Goal: Obtain resource: Download file/media

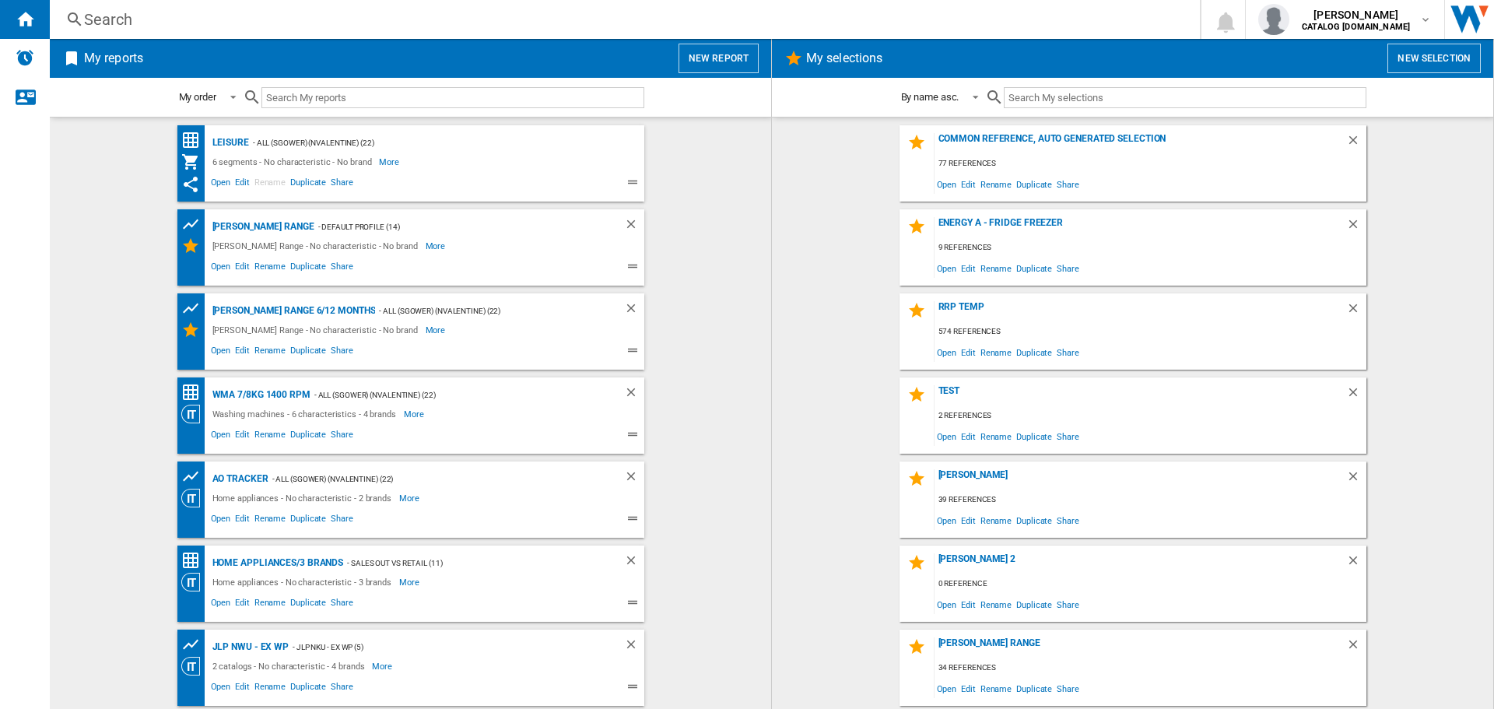
click at [735, 58] on button "New report" at bounding box center [719, 59] width 80 height 30
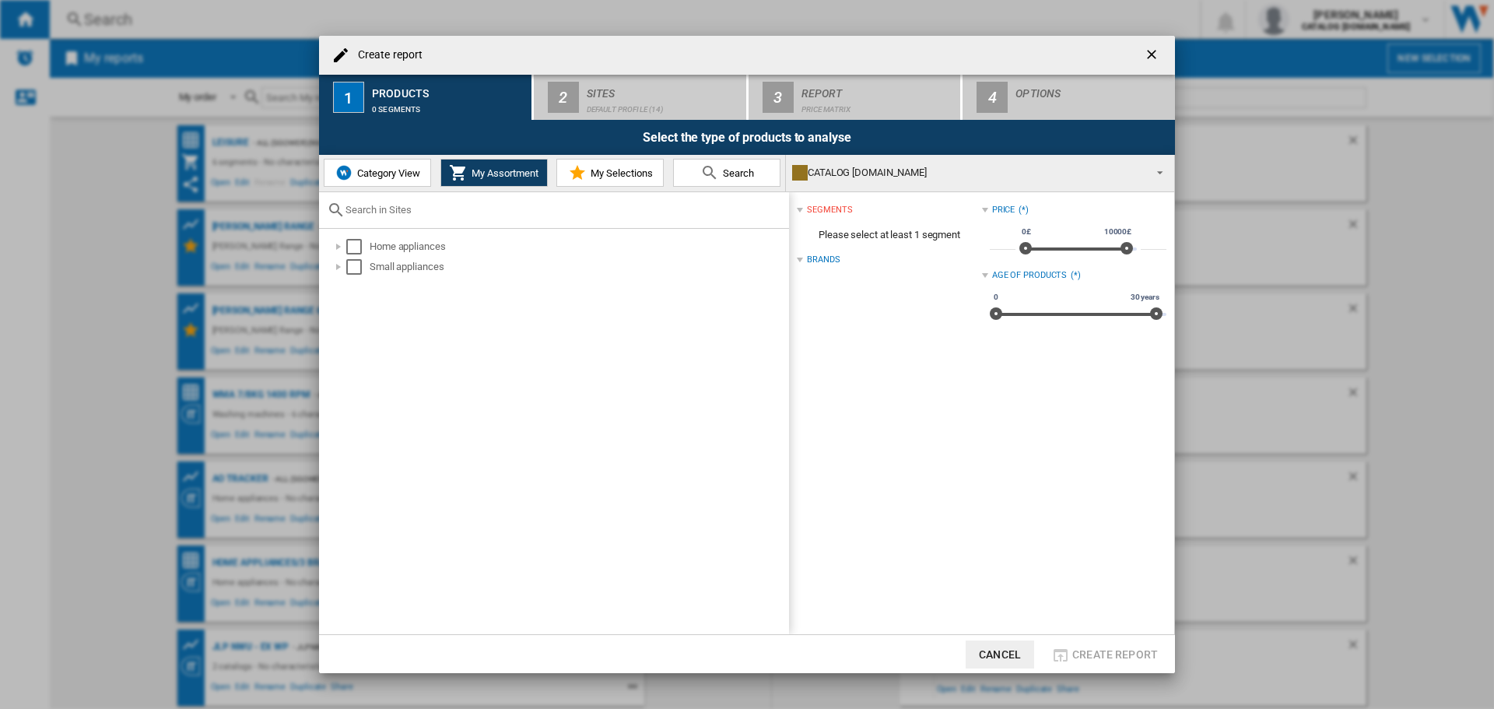
click at [399, 175] on span "Category View" at bounding box center [386, 173] width 67 height 12
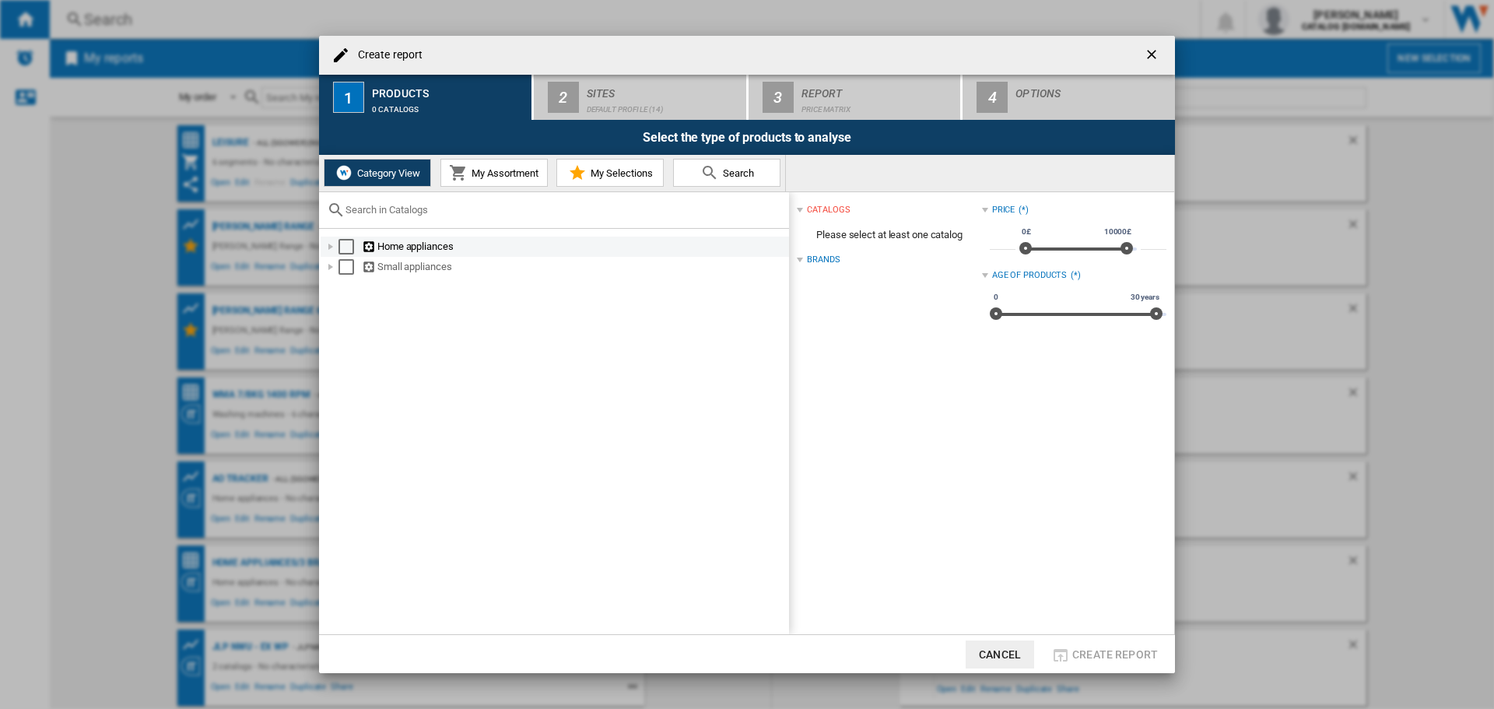
click at [341, 243] on div "Select" at bounding box center [347, 247] width 16 height 16
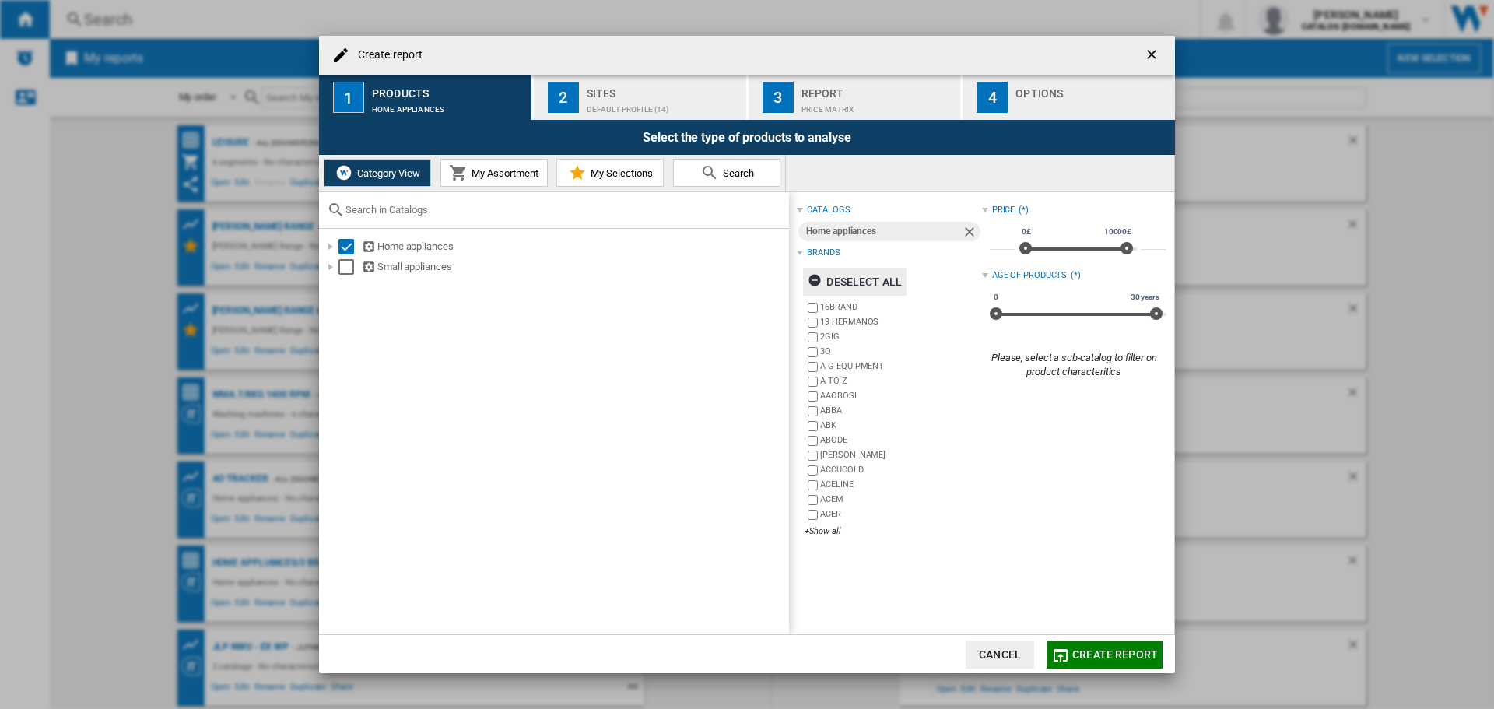
click at [851, 278] on div "Deselect all" at bounding box center [855, 282] width 94 height 28
click at [829, 535] on div "+Show all" at bounding box center [893, 531] width 177 height 12
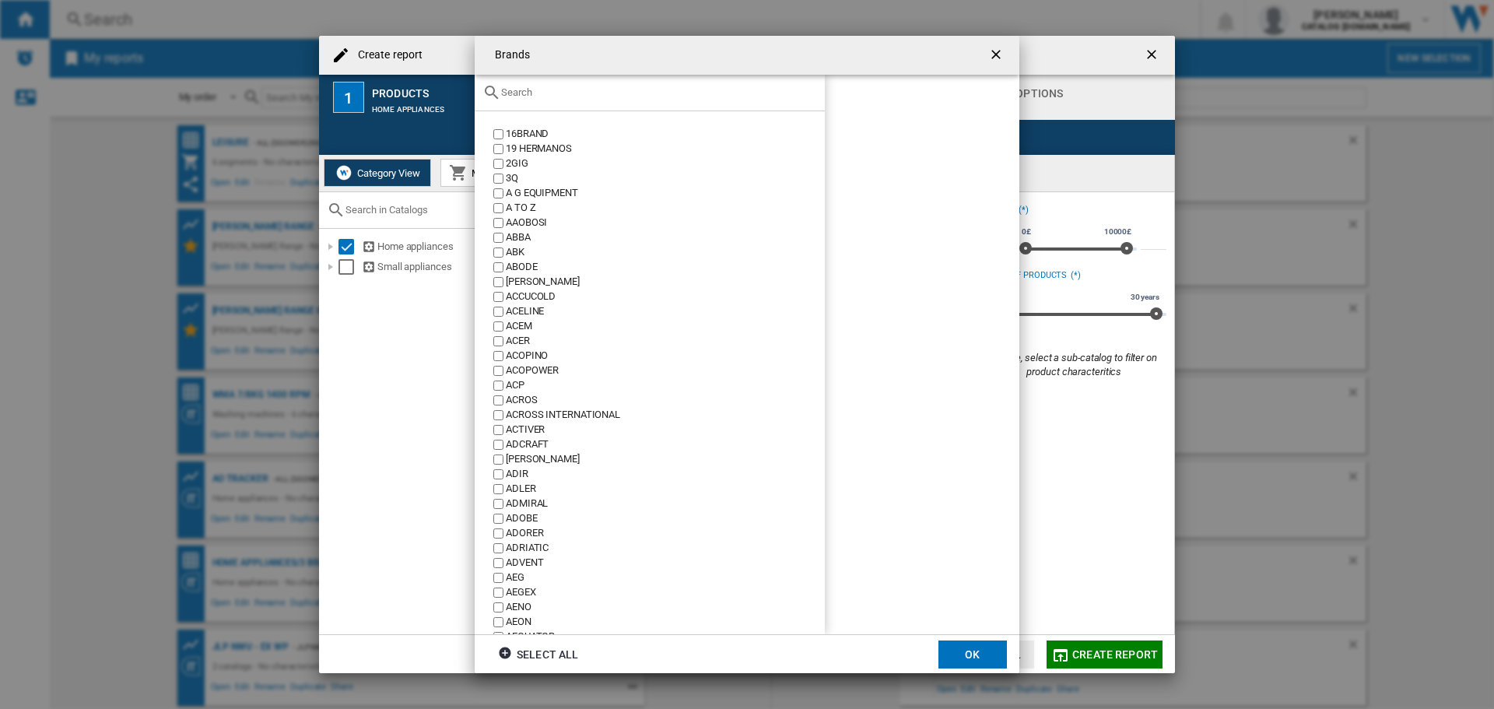
click at [523, 92] on input "text" at bounding box center [659, 92] width 316 height 12
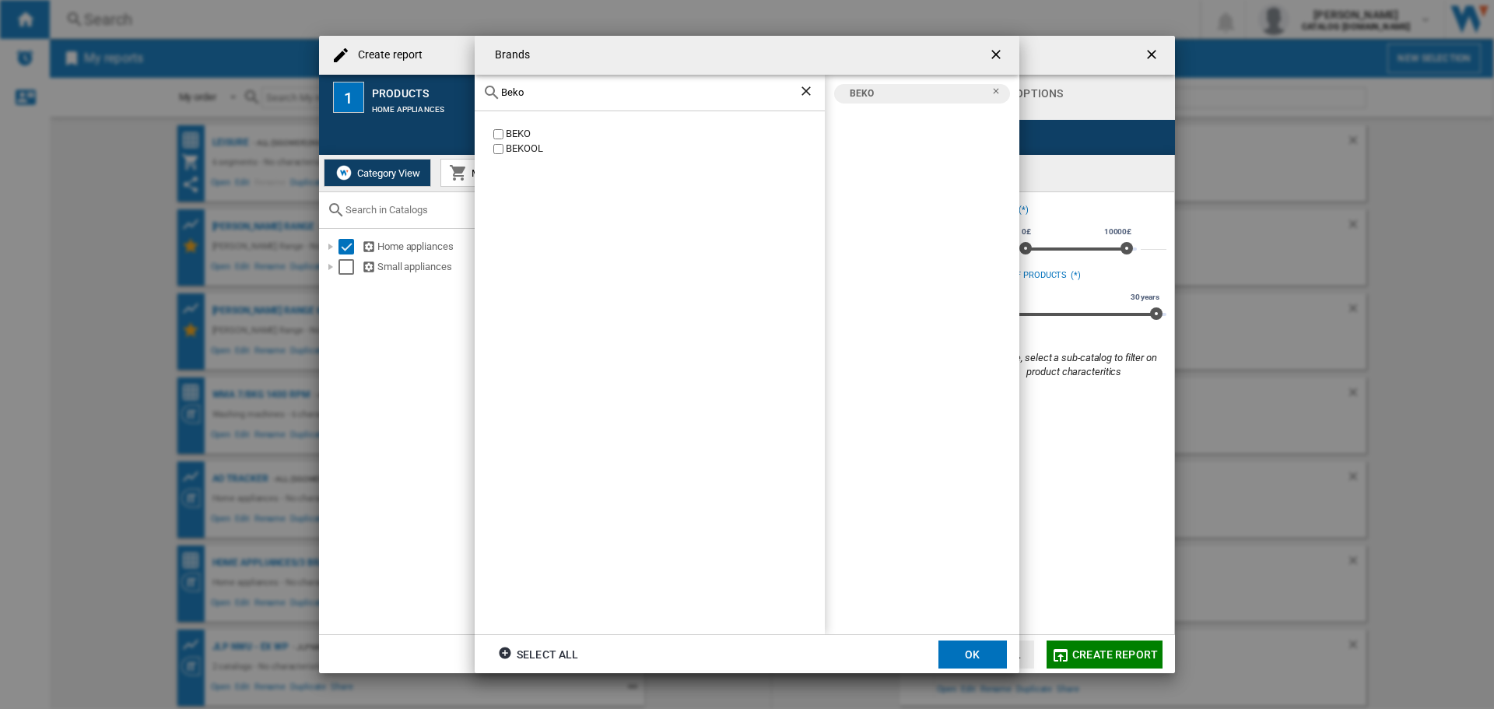
click at [406, 76] on div "Brands Beko BEKO [GEOGRAPHIC_DATA] BEKO Select all OK" at bounding box center [747, 354] width 1494 height 709
type input "l"
type input "[PERSON_NAME]"
click at [357, 79] on div "Brands [PERSON_NAME] JLEISURE LEISURE LEISUREWIZE BEKO LEISURE Select all OK" at bounding box center [747, 354] width 1494 height 709
click at [972, 647] on button "OK" at bounding box center [973, 655] width 68 height 28
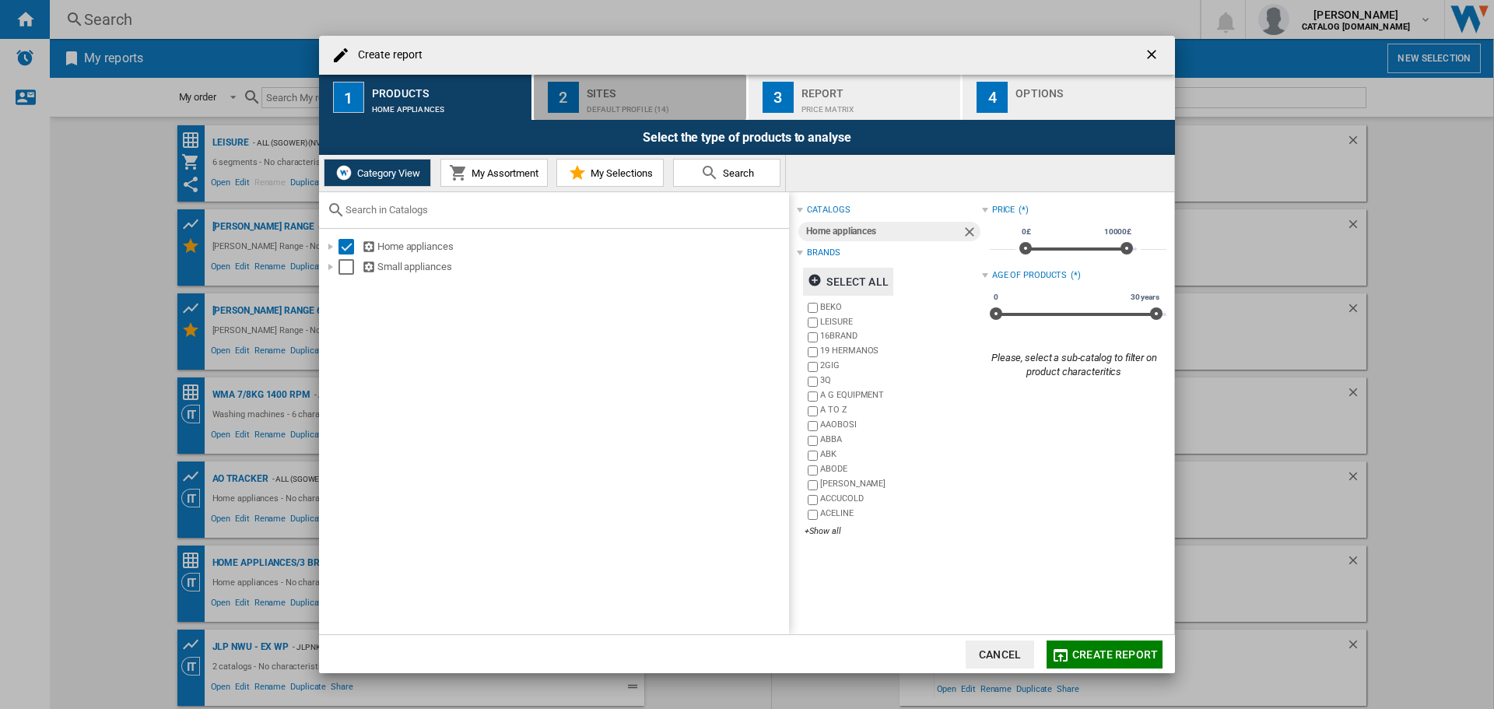
click at [642, 104] on div "Default profile (14)" at bounding box center [663, 105] width 153 height 16
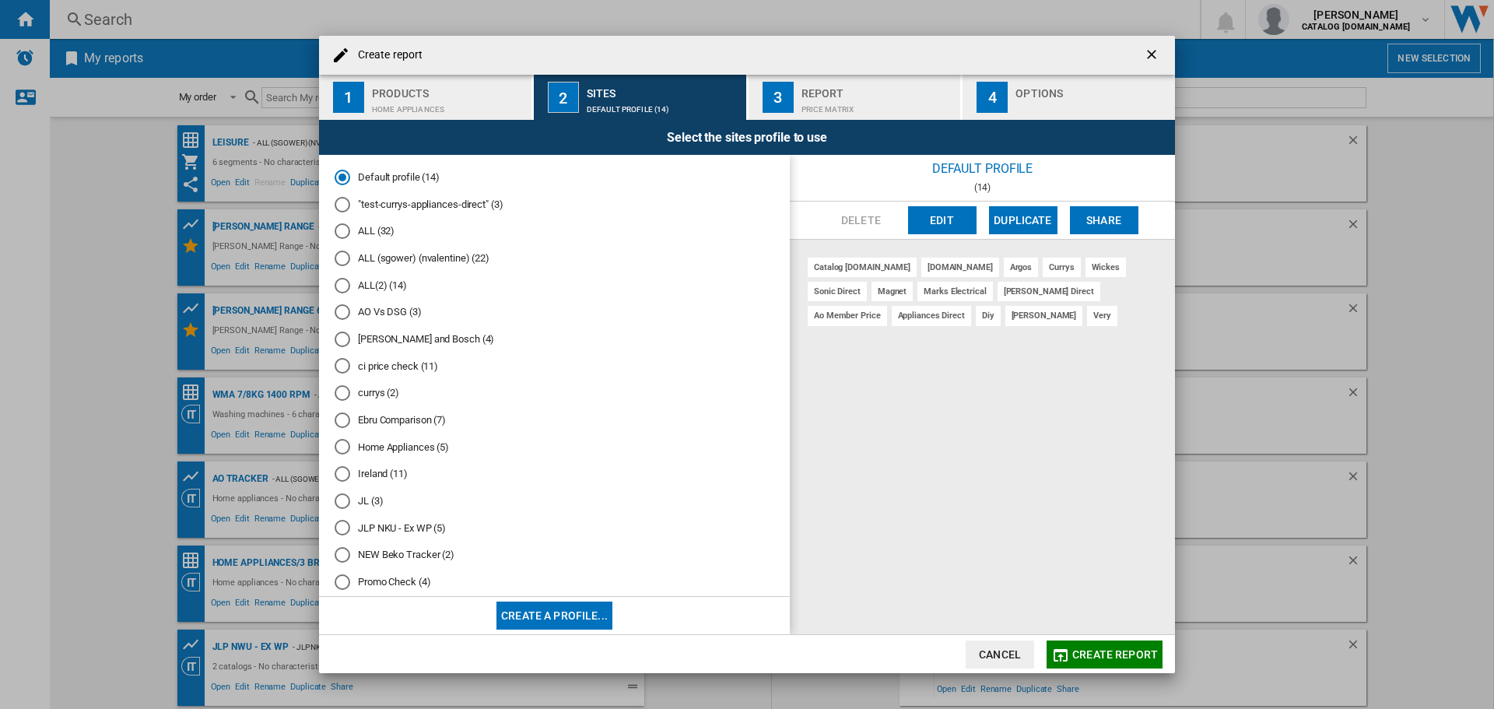
click at [346, 256] on div "ALL (sgower) (nvalentine) (22)" at bounding box center [343, 259] width 16 height 16
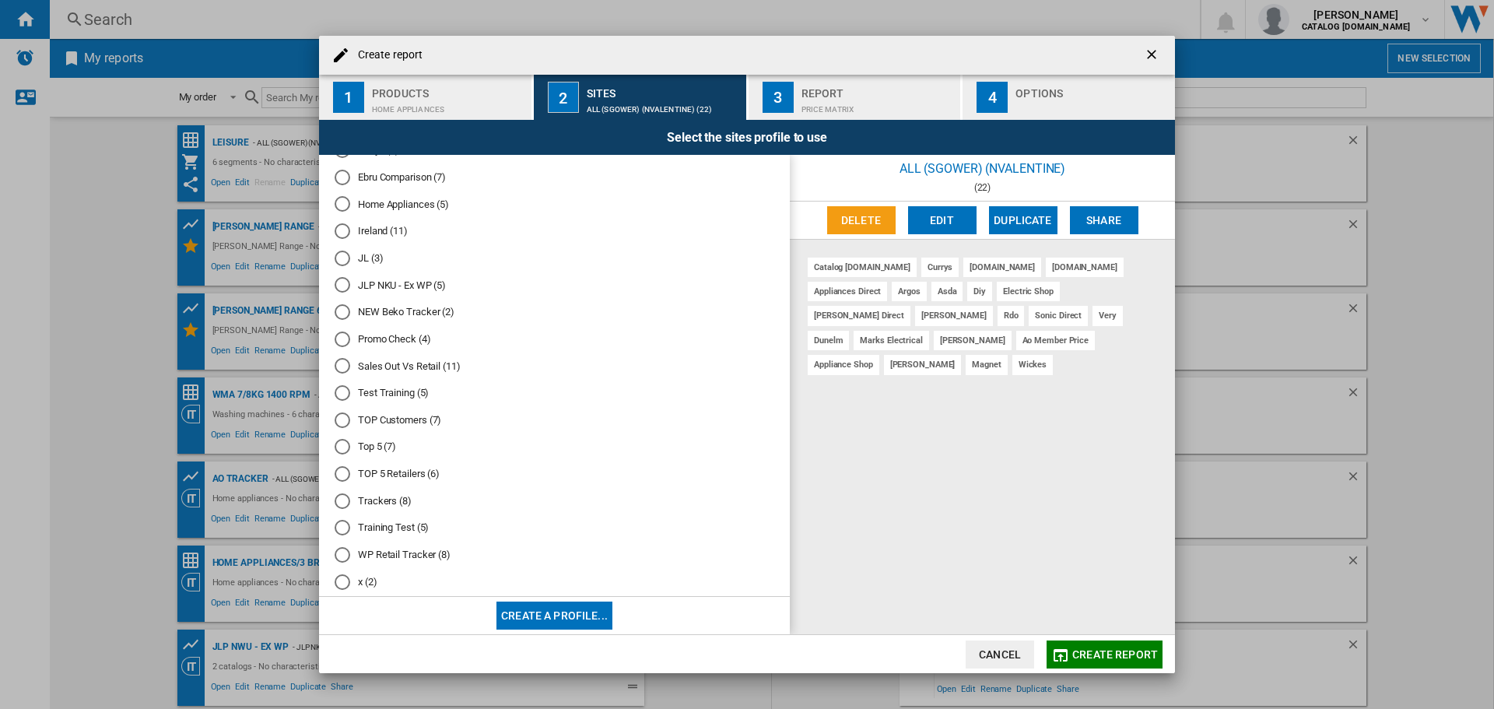
scroll to position [263, 0]
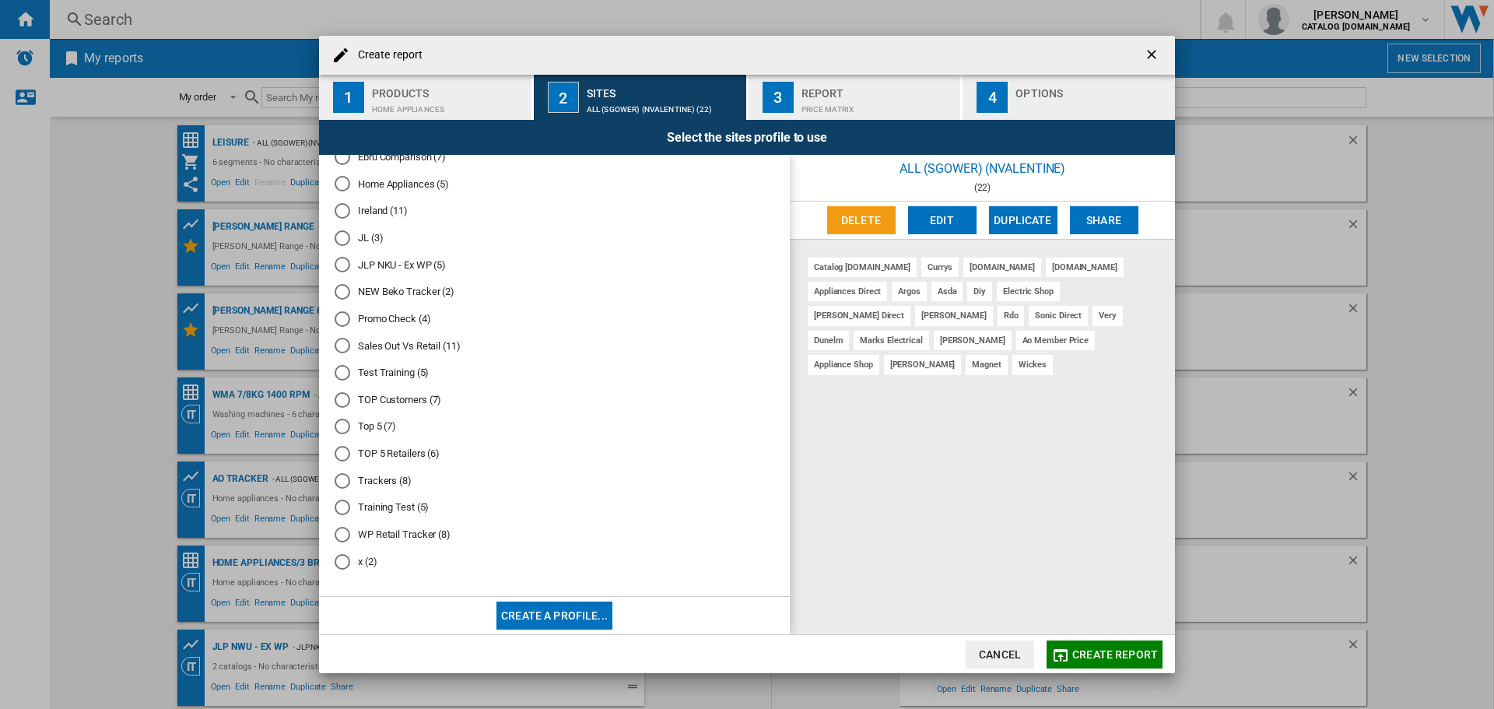
click at [810, 109] on div "Price Matrix" at bounding box center [878, 105] width 153 height 16
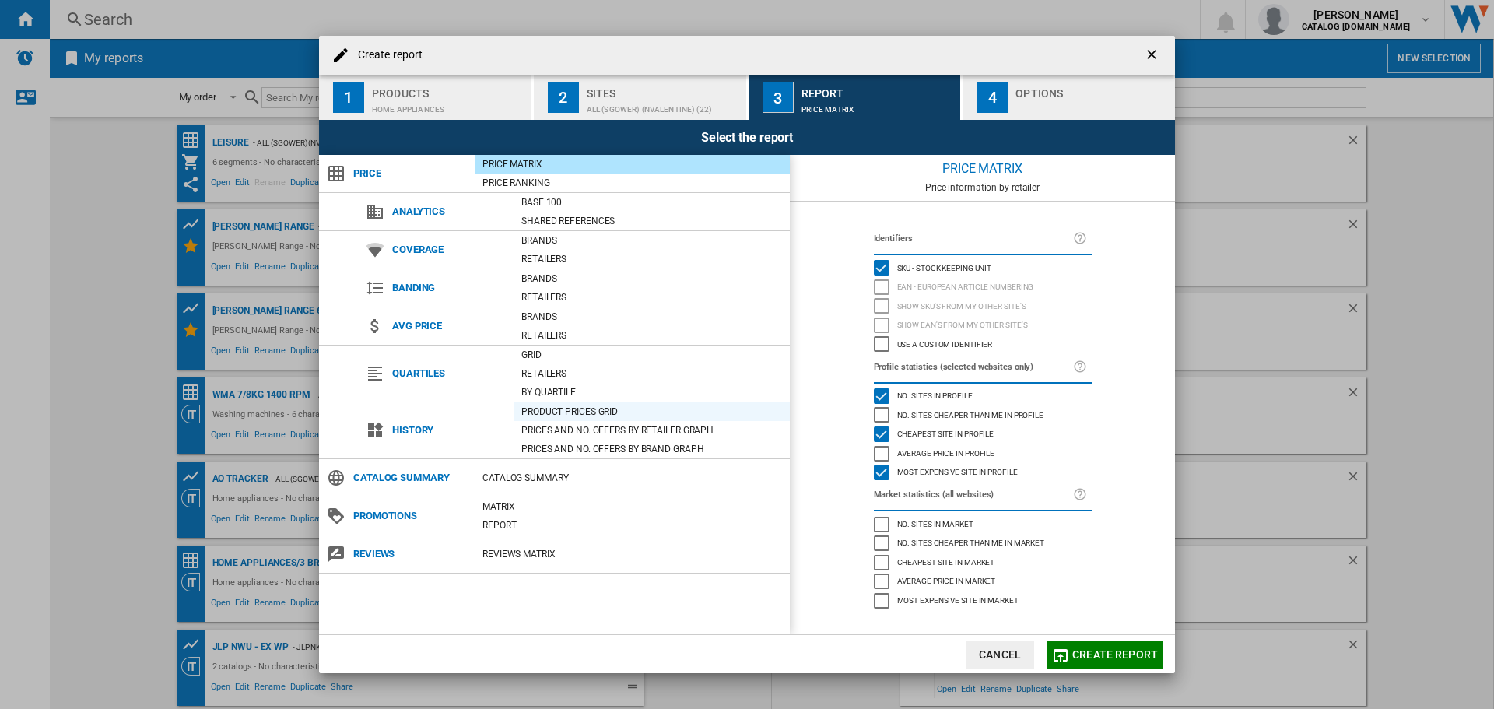
click at [602, 411] on div "Product prices grid" at bounding box center [652, 412] width 276 height 16
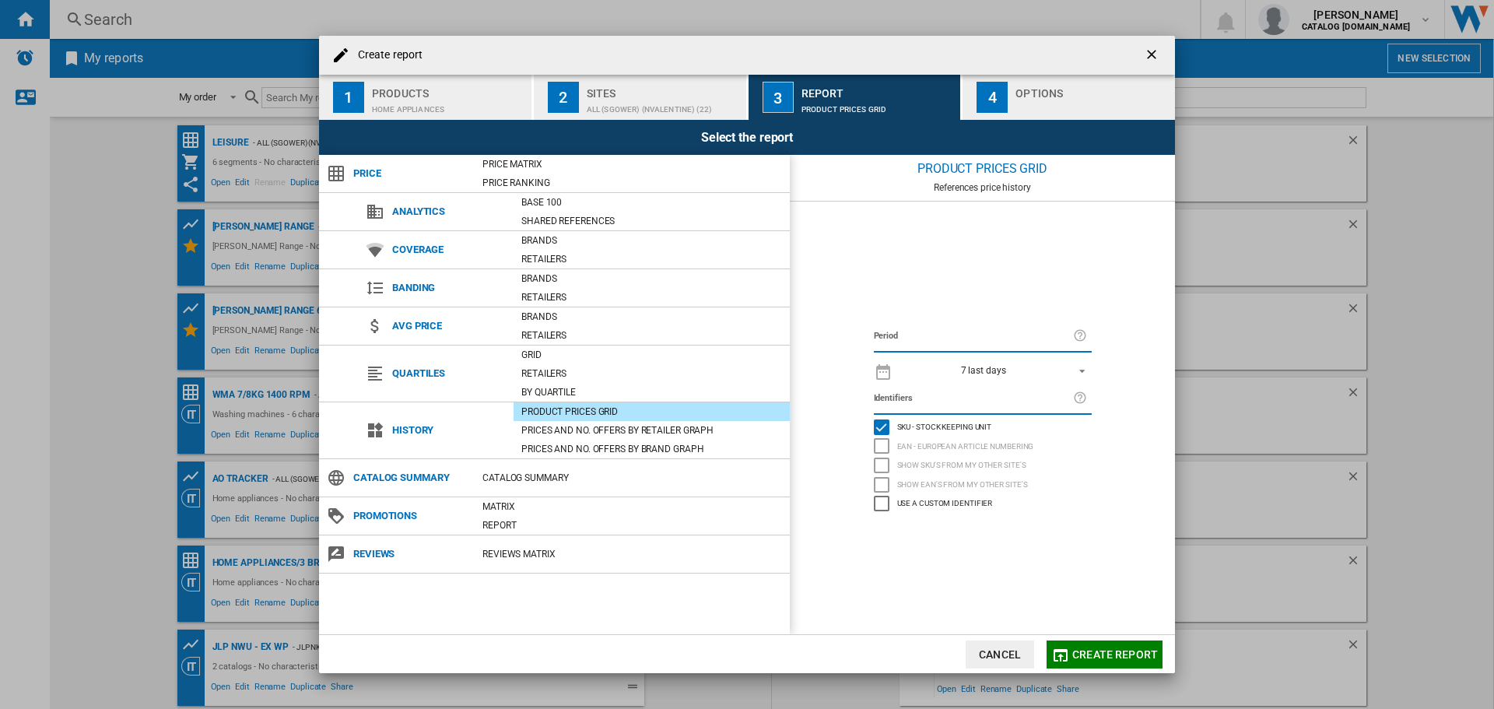
click at [1080, 369] on span "REPORTS.WIZARD.STEPS.REPORT.STEPS.REPORT_OPTIONS.PERIOD: 7 last days" at bounding box center [1078, 370] width 19 height 14
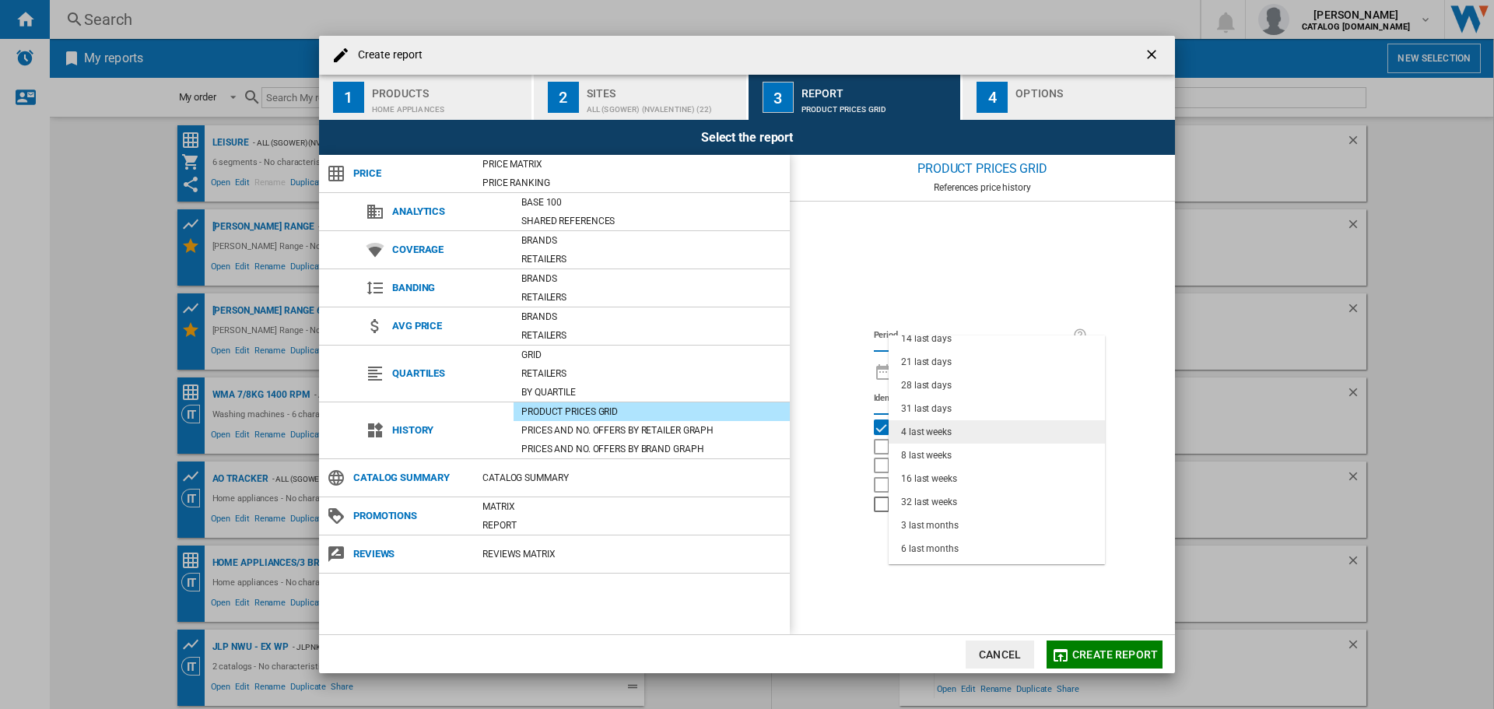
scroll to position [98, 0]
click at [974, 532] on md-option "12 last months" at bounding box center [997, 529] width 216 height 23
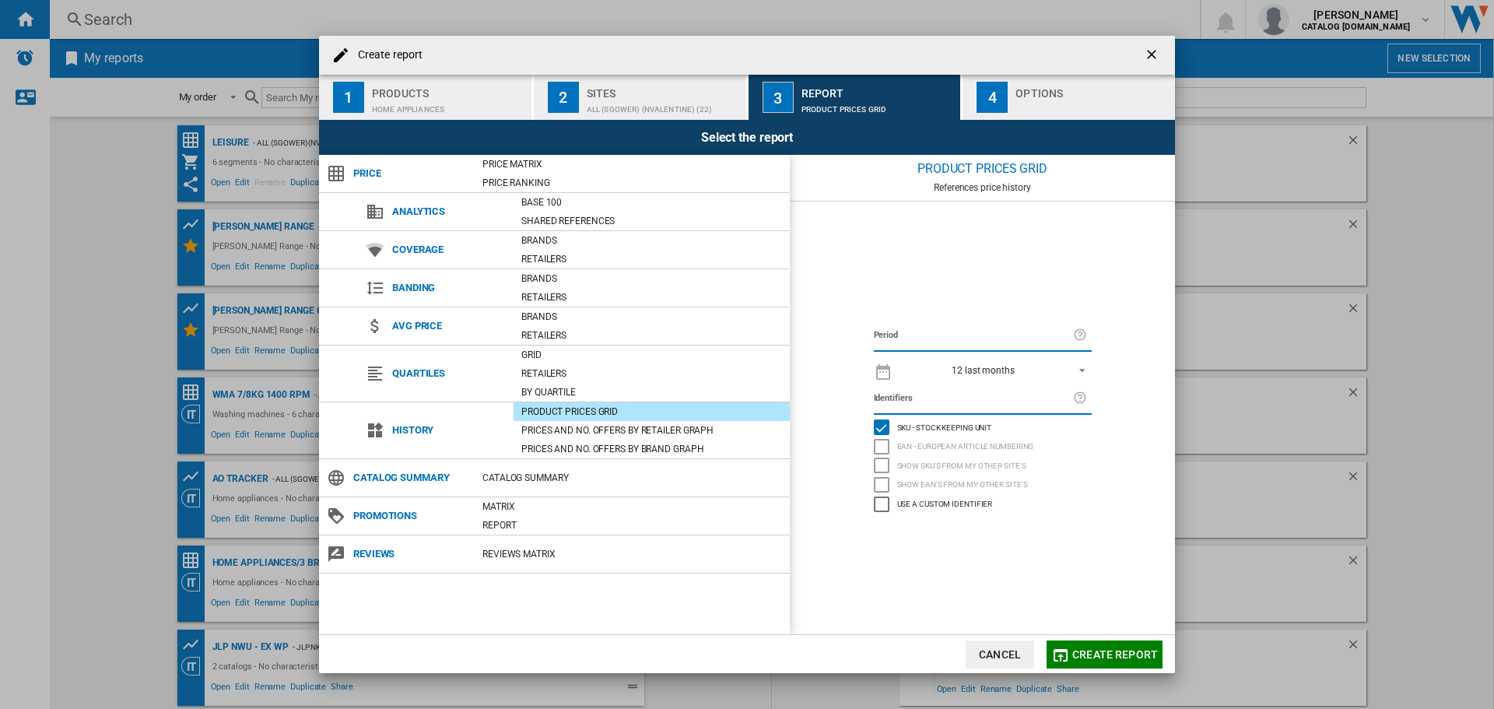
click at [1113, 656] on span "Create report" at bounding box center [1116, 654] width 86 height 12
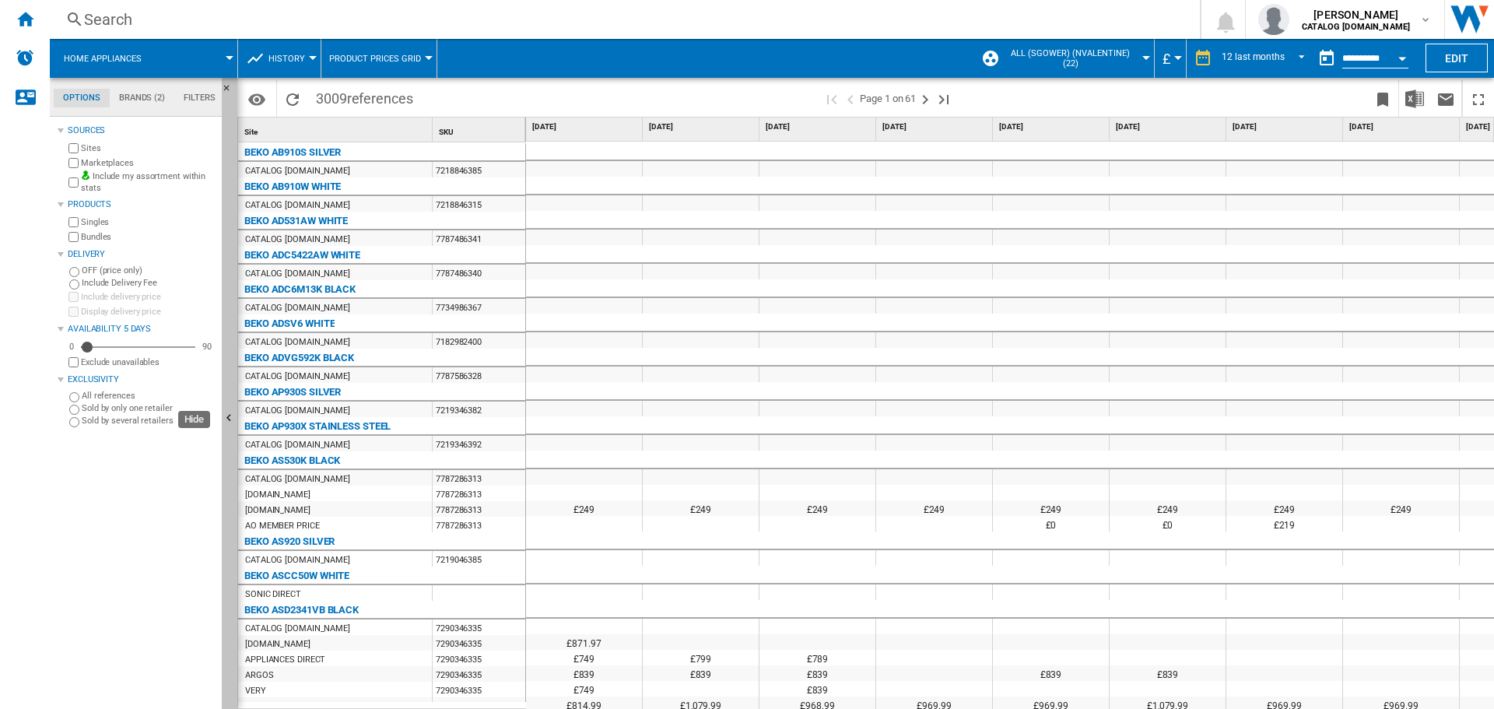
click at [232, 420] on ng-md-icon "Hide" at bounding box center [231, 420] width 19 height 19
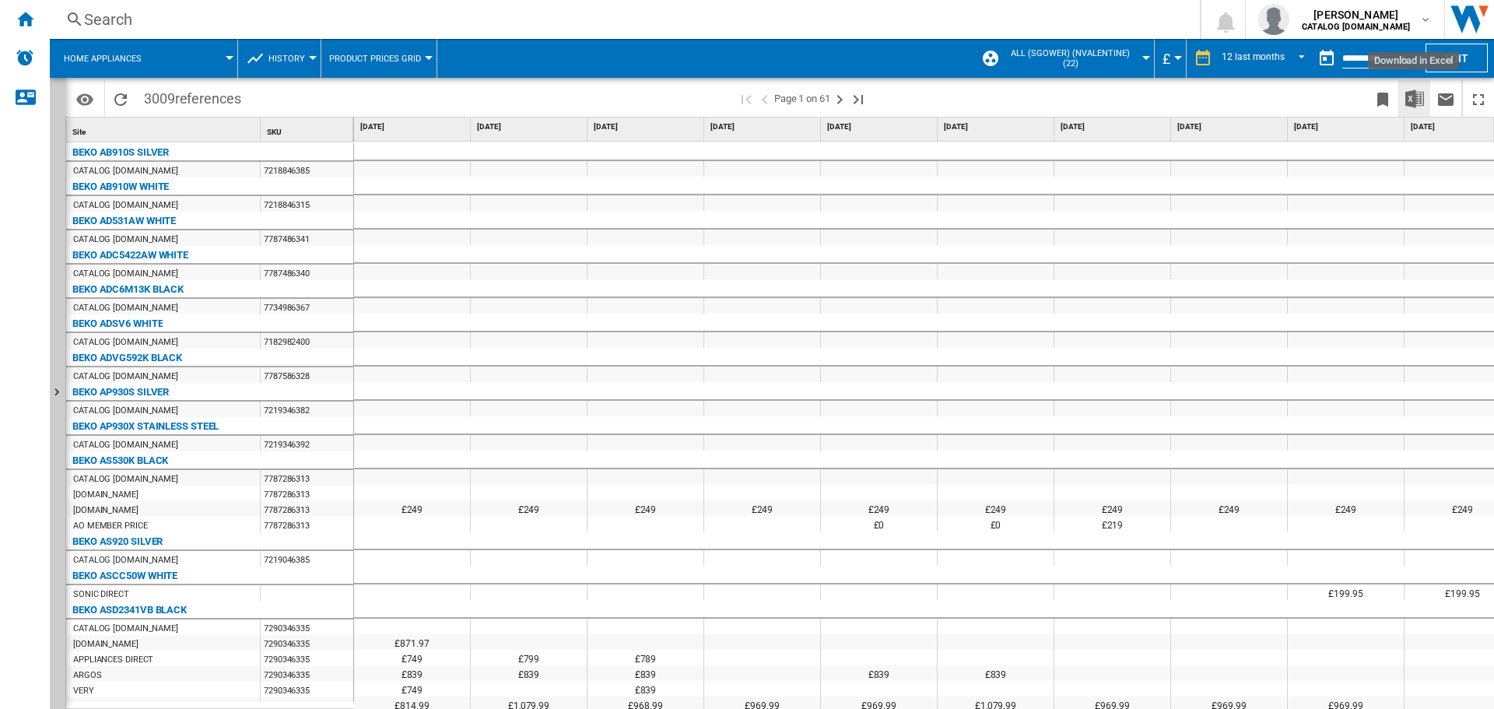
click at [1415, 105] on img "Download in Excel" at bounding box center [1415, 99] width 19 height 19
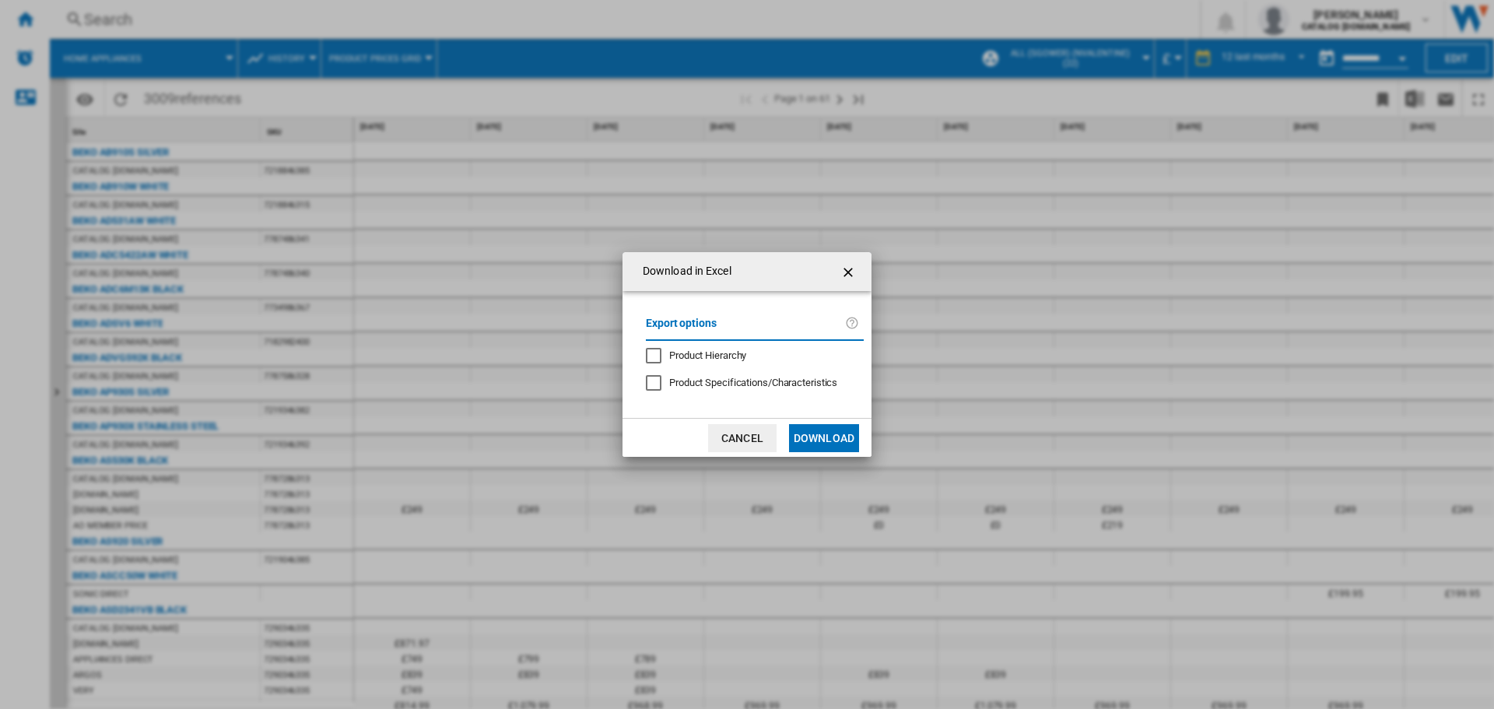
click at [831, 441] on button "Download" at bounding box center [824, 438] width 70 height 28
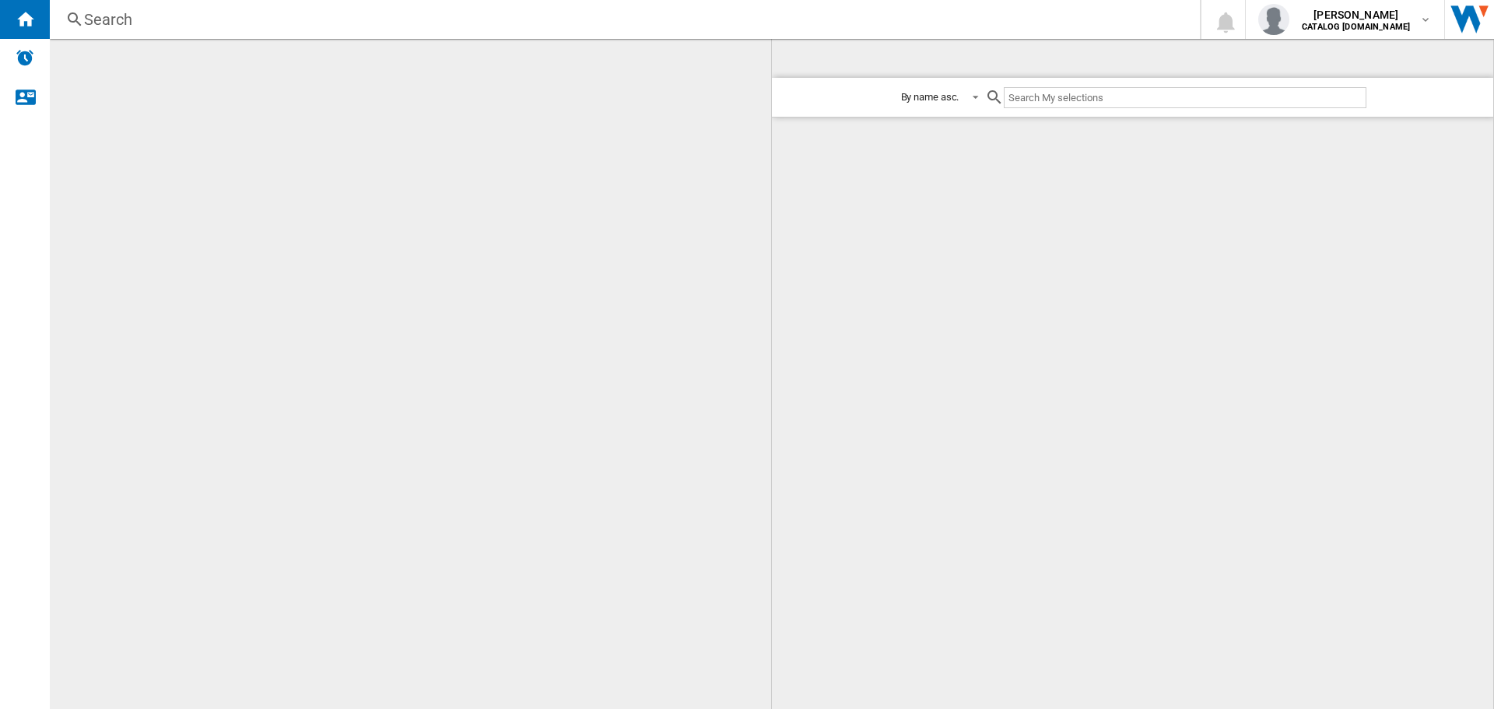
click at [353, 205] on div "My order My order By report type By name asc. By name desc." at bounding box center [411, 374] width 722 height 670
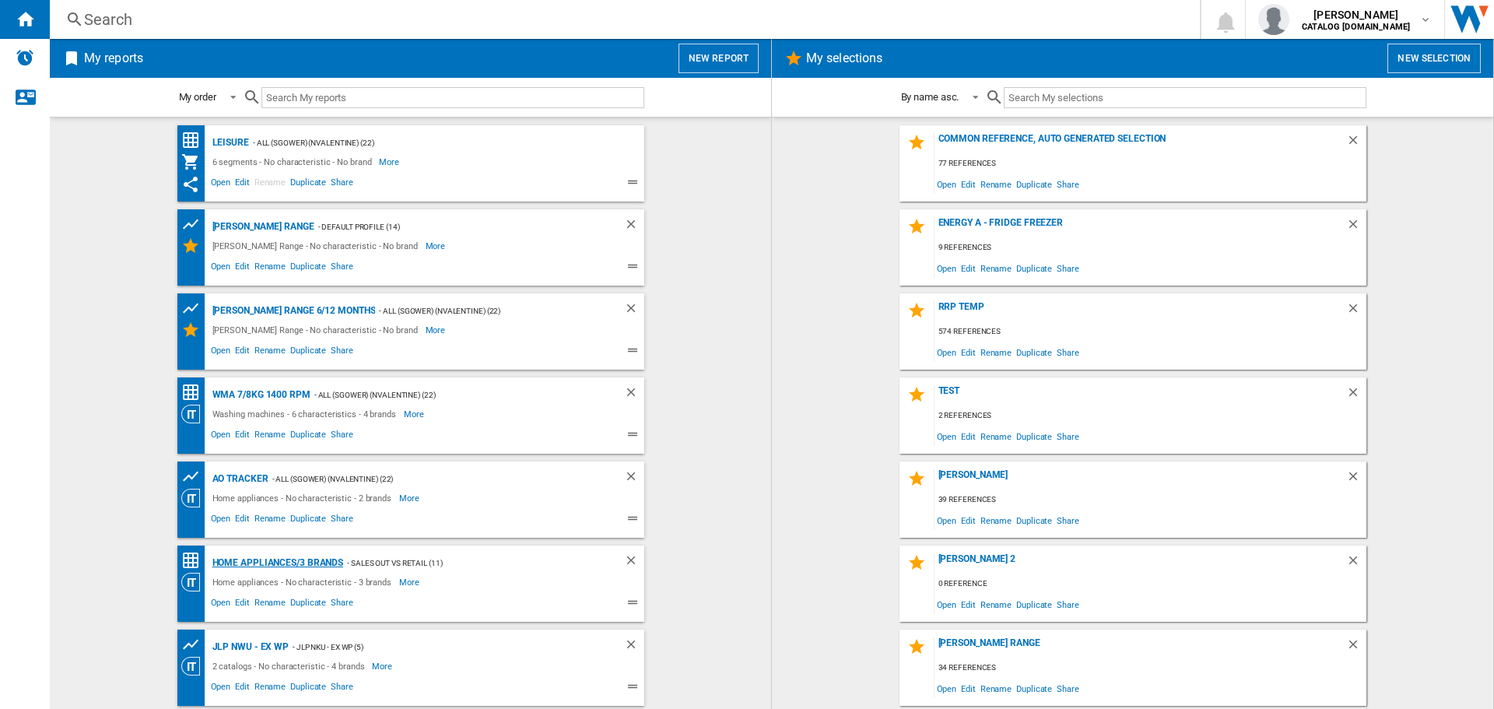
click at [296, 563] on div "Home appliances/3 brands" at bounding box center [276, 562] width 135 height 19
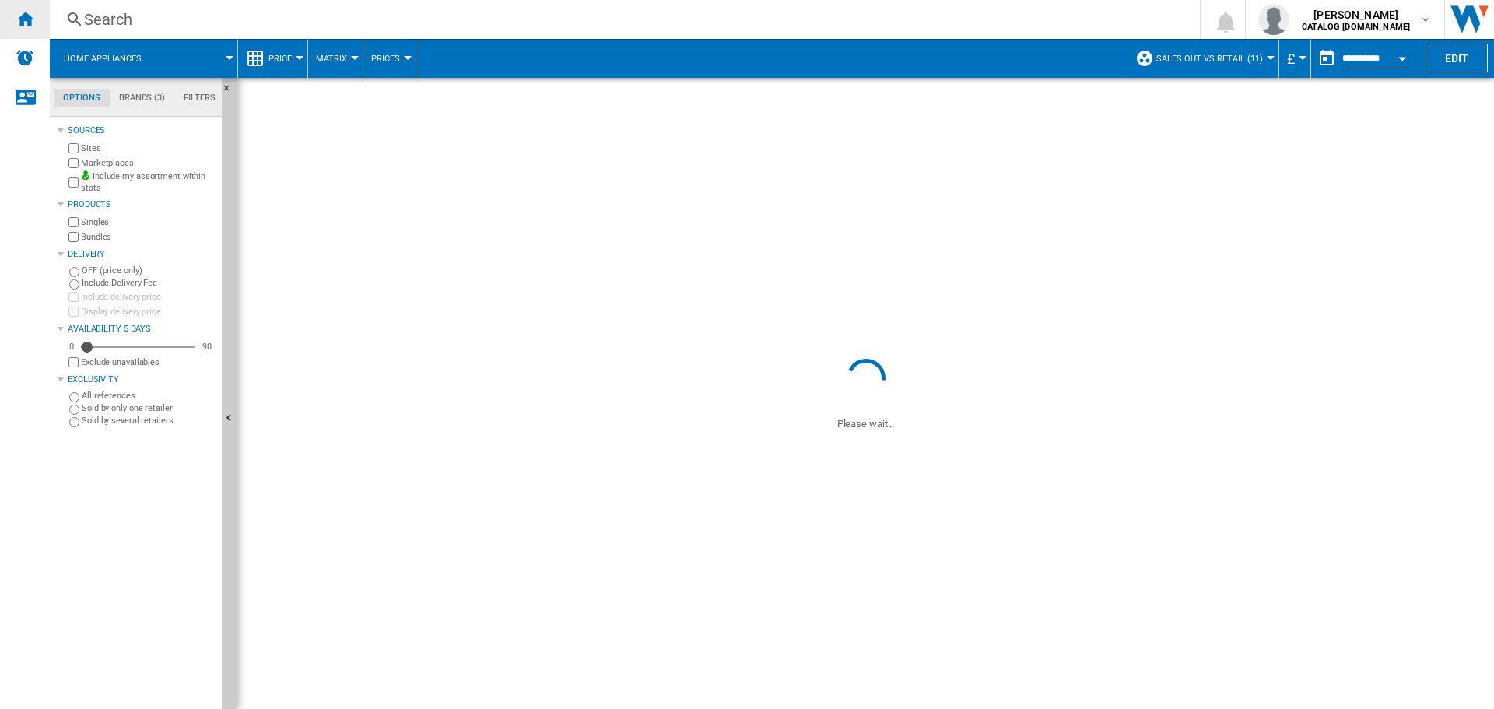
click at [26, 25] on ng-md-icon "Home" at bounding box center [25, 18] width 19 height 19
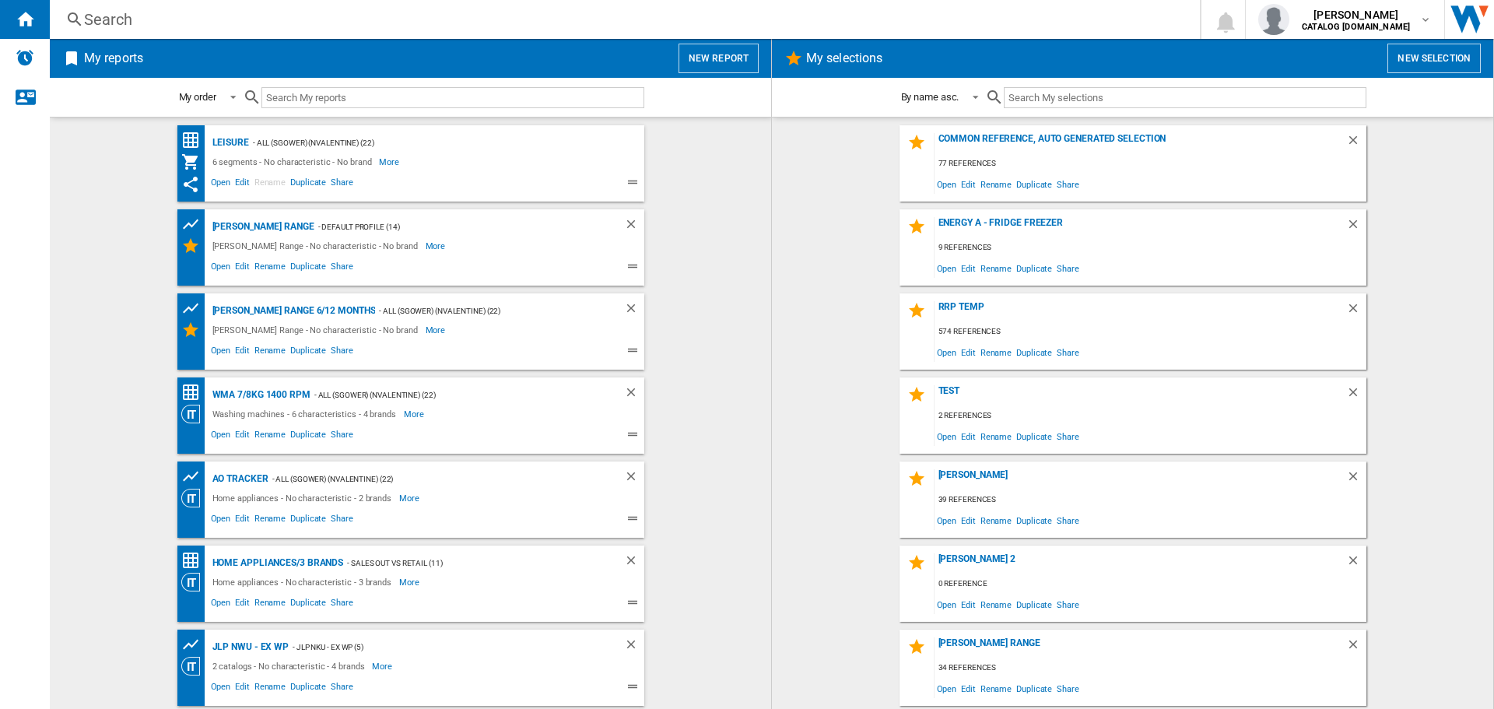
click at [708, 52] on button "New report" at bounding box center [719, 59] width 80 height 30
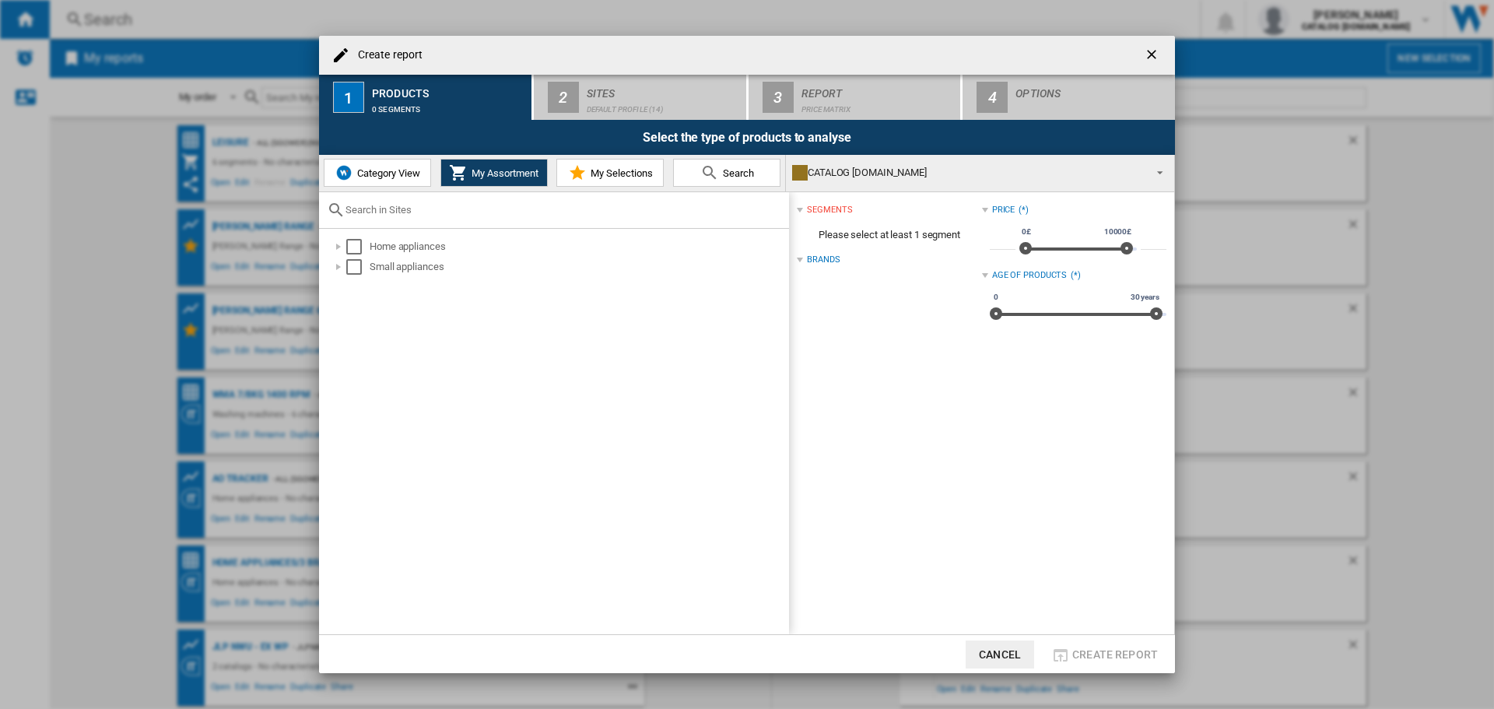
click at [367, 184] on button "Category View" at bounding box center [377, 173] width 107 height 28
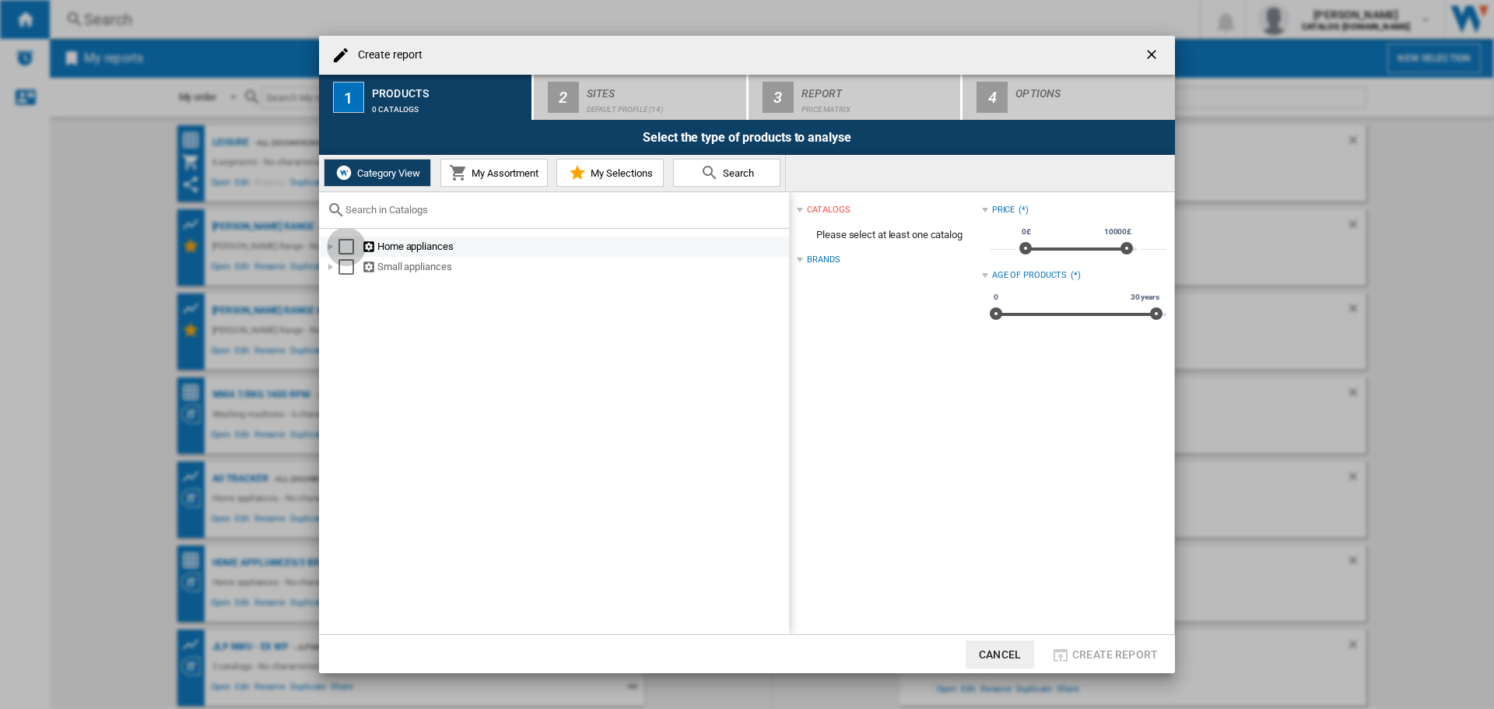
click at [350, 244] on div "Select" at bounding box center [347, 247] width 16 height 16
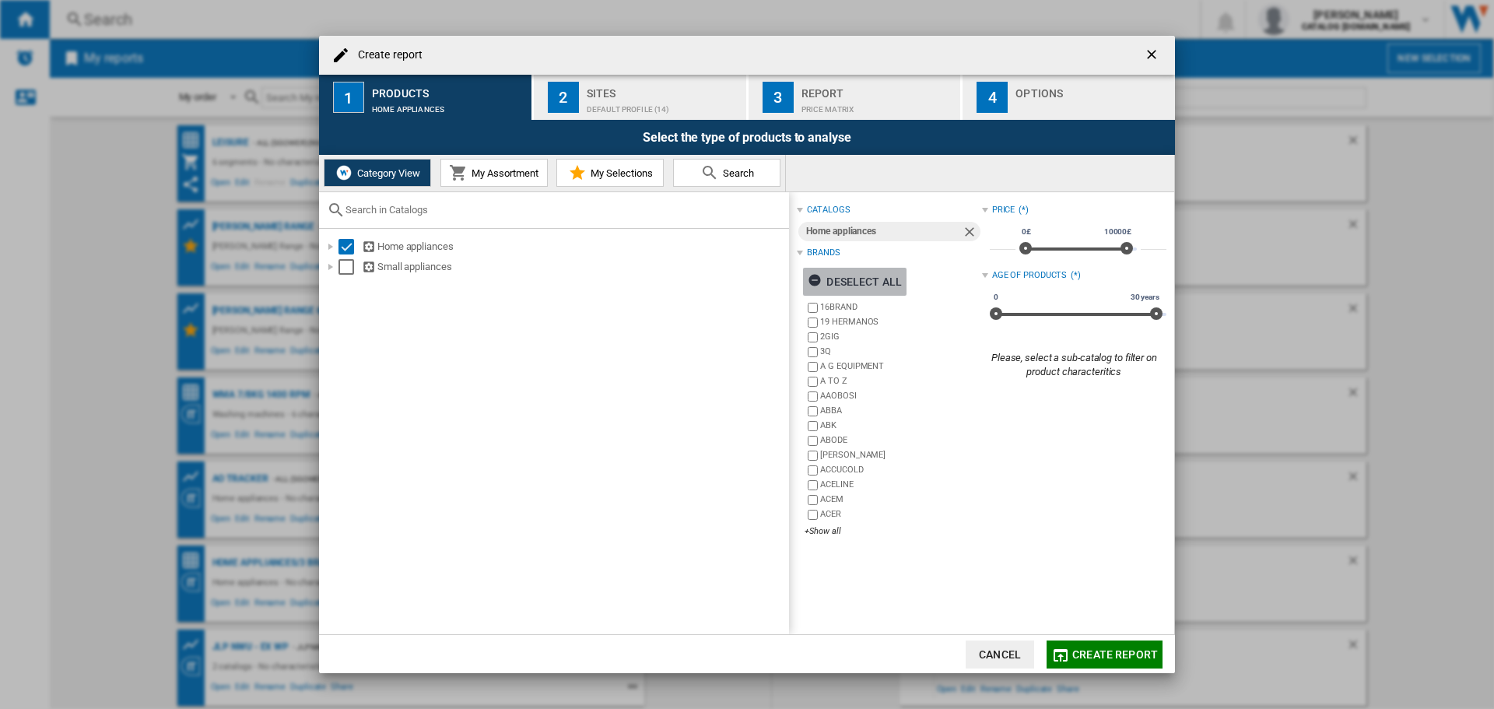
click at [819, 277] on ng-md-icon "button" at bounding box center [817, 282] width 19 height 19
click at [821, 532] on div "+Show all" at bounding box center [893, 531] width 177 height 12
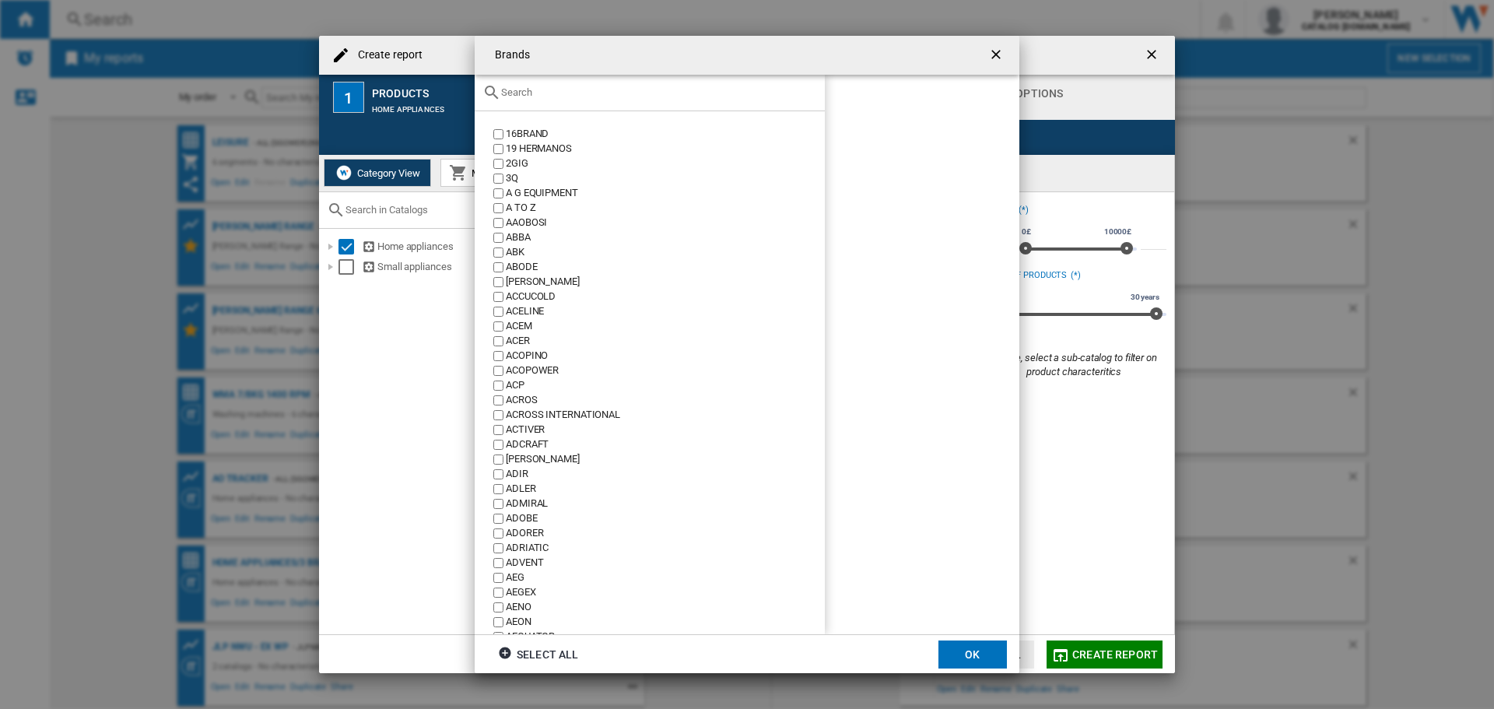
click at [543, 90] on input "text" at bounding box center [659, 92] width 316 height 12
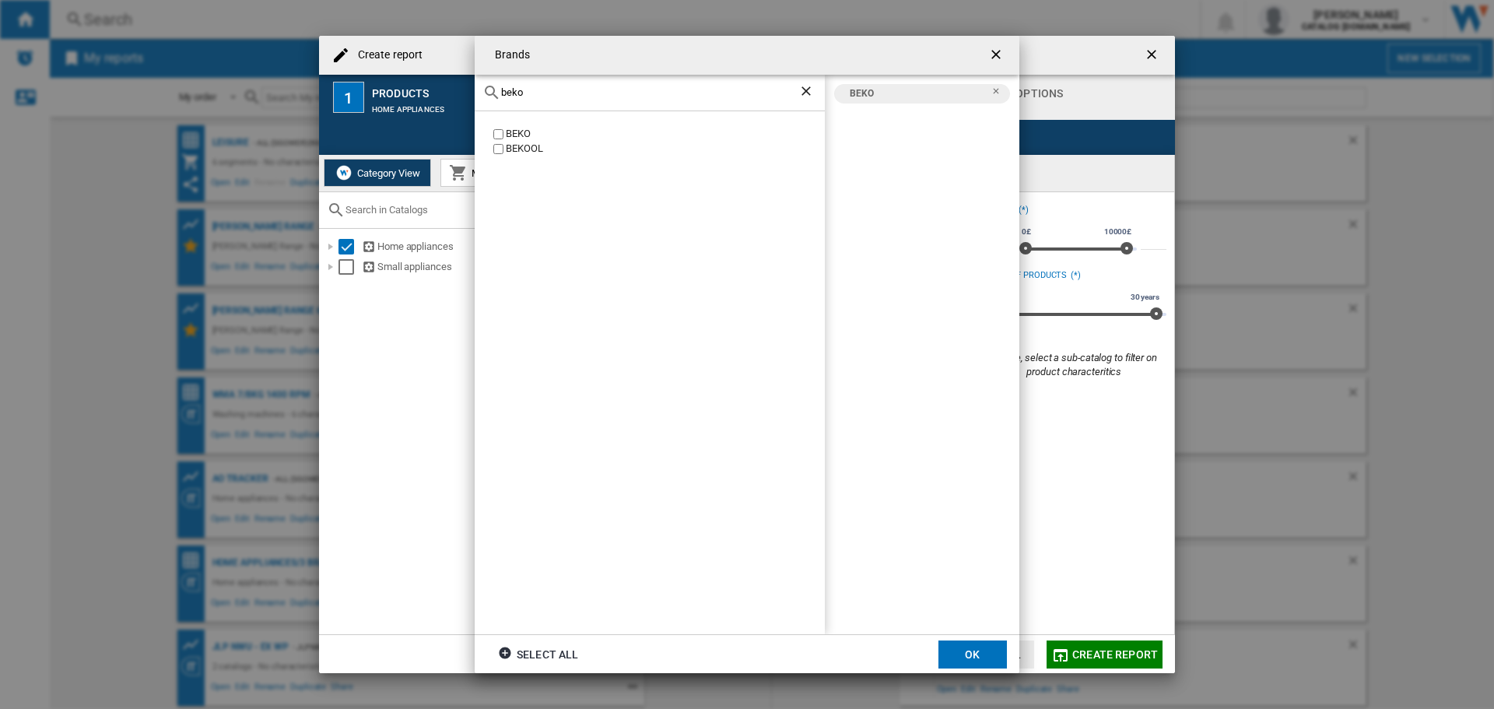
drag, startPoint x: 420, startPoint y: 93, endPoint x: 396, endPoint y: 93, distance: 24.1
click at [398, 93] on div "Brands beko BEKO BEKOOL BEKO Select all OK" at bounding box center [747, 354] width 1494 height 709
type input "leisure"
click at [981, 645] on button "OK" at bounding box center [973, 655] width 68 height 28
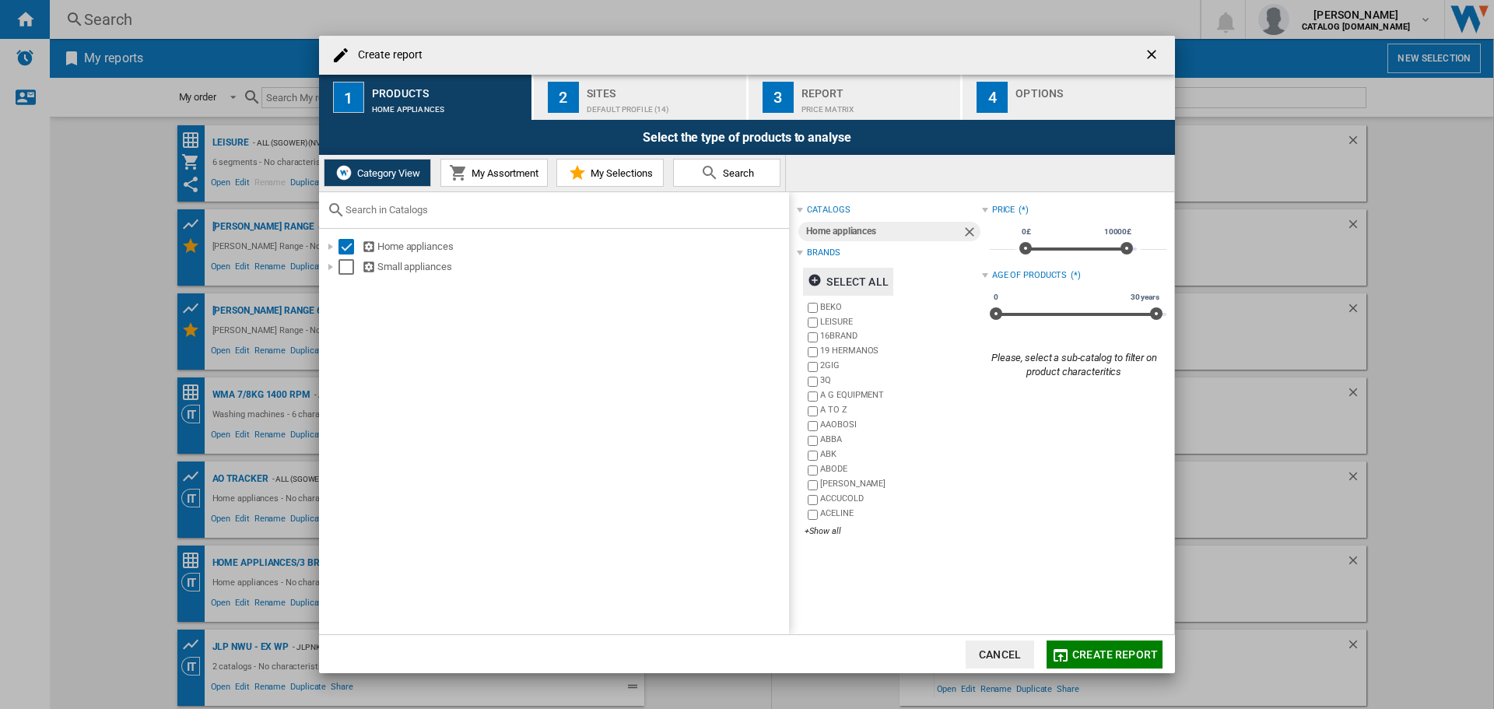
click at [628, 96] on div "Sites" at bounding box center [663, 89] width 153 height 16
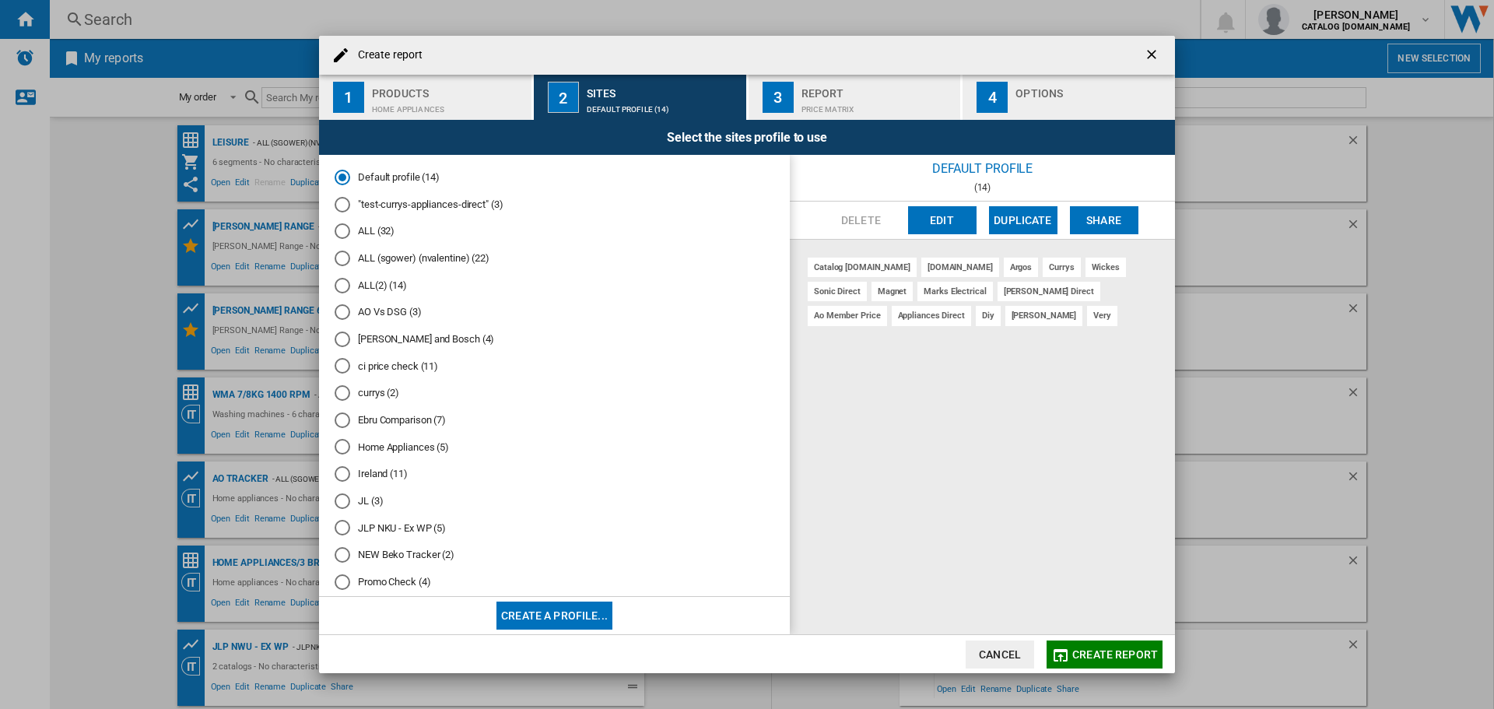
click at [346, 262] on div "ALL (sgower) (nvalentine) (22)" at bounding box center [343, 259] width 16 height 16
click at [820, 97] on div "Price Matrix" at bounding box center [878, 105] width 153 height 16
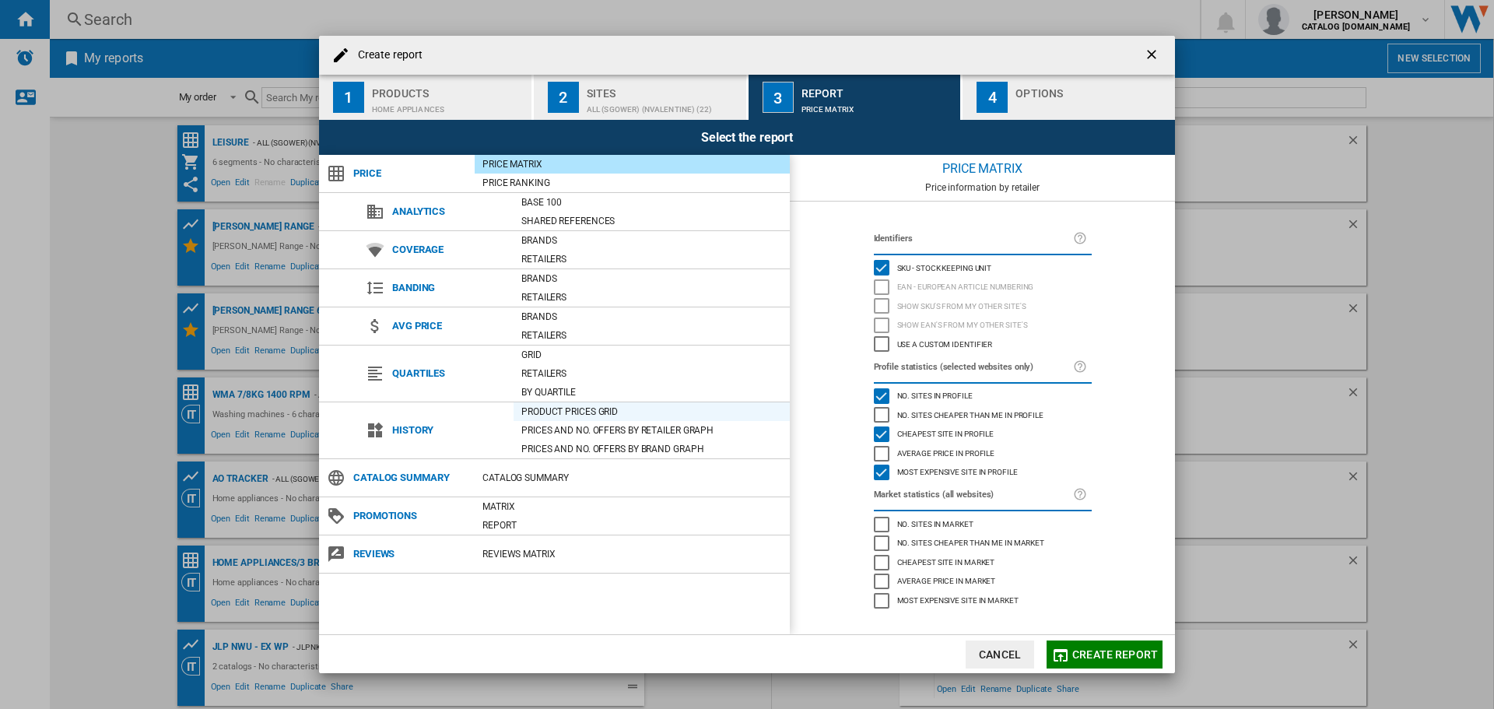
click at [578, 414] on div "Product prices grid" at bounding box center [652, 412] width 276 height 16
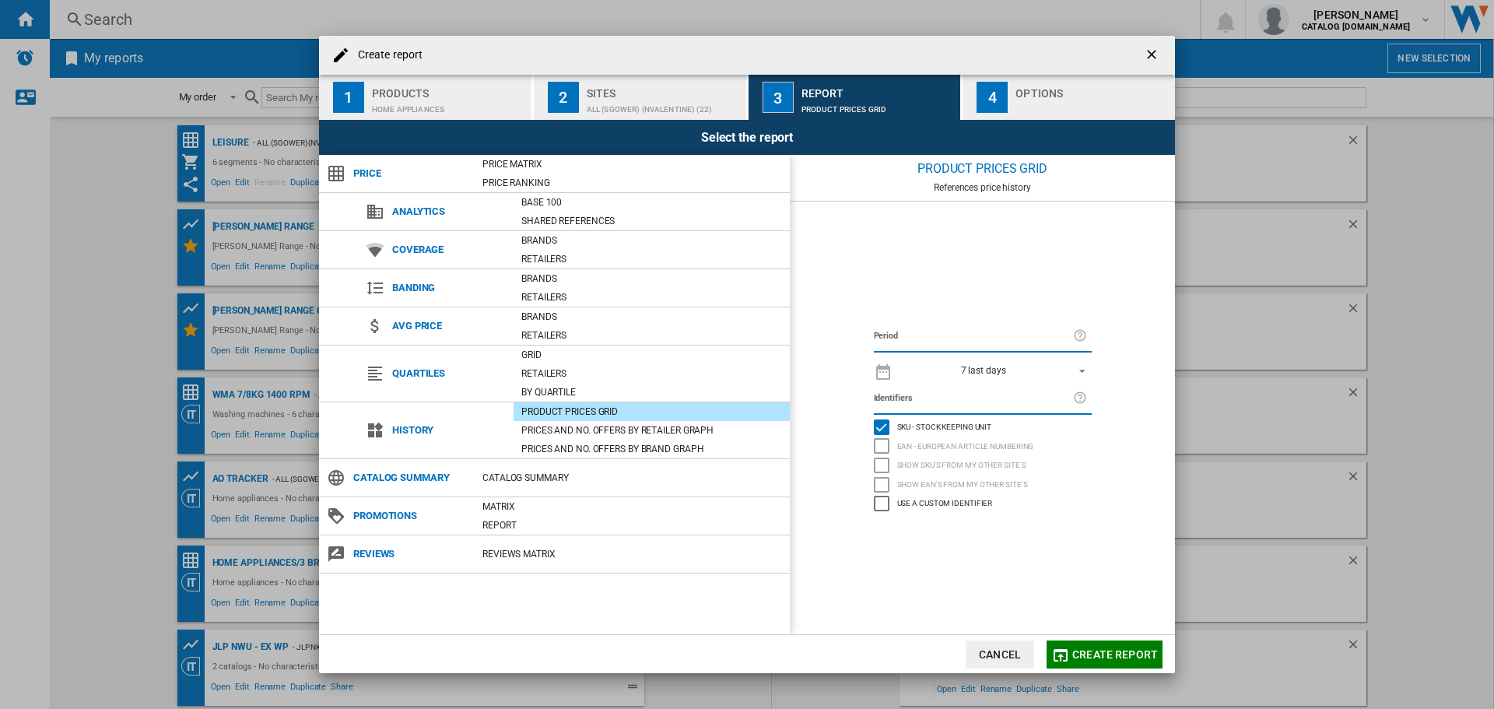
click at [1081, 370] on span "REPORTS.WIZARD.STEPS.REPORT.STEPS.REPORT_OPTIONS.PERIOD: 7 last days" at bounding box center [1078, 370] width 19 height 14
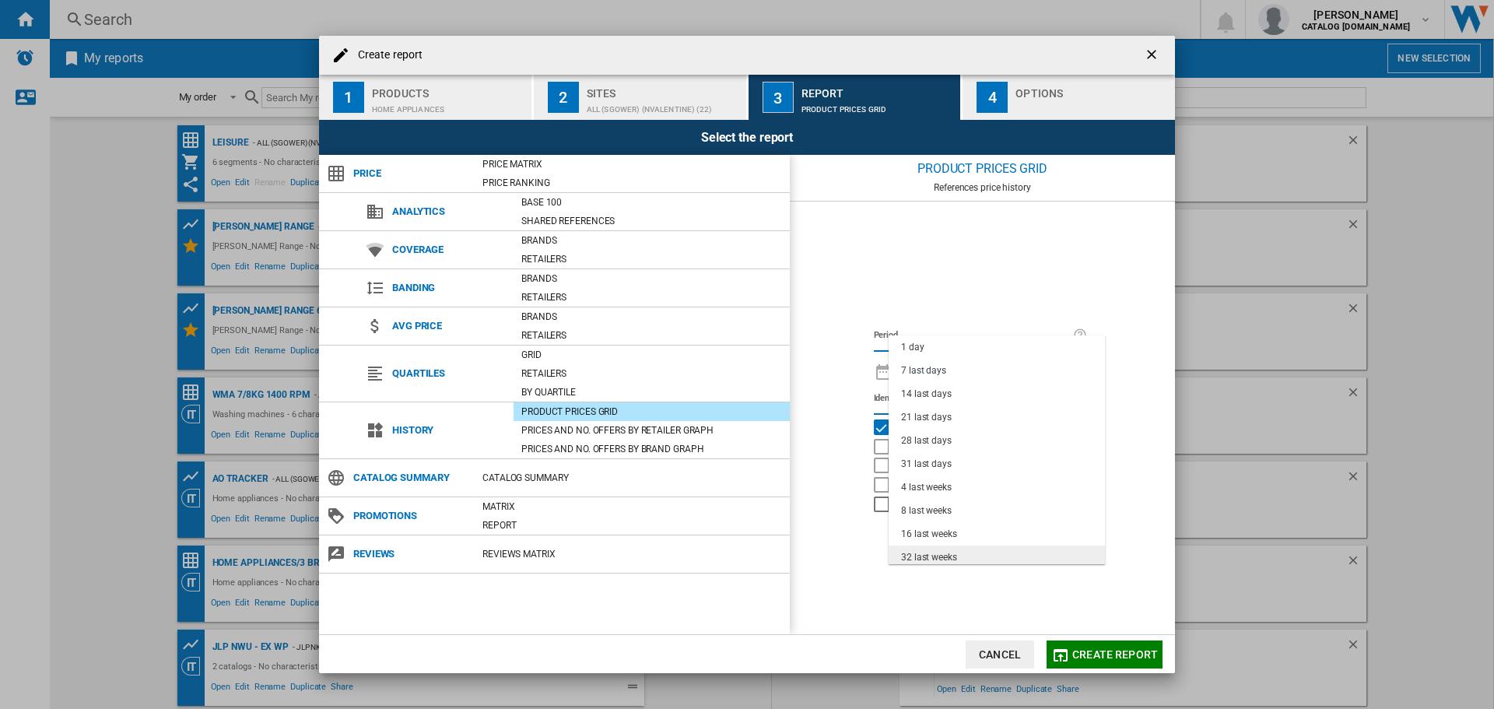
click at [958, 553] on md-option "32 last weeks" at bounding box center [997, 557] width 216 height 23
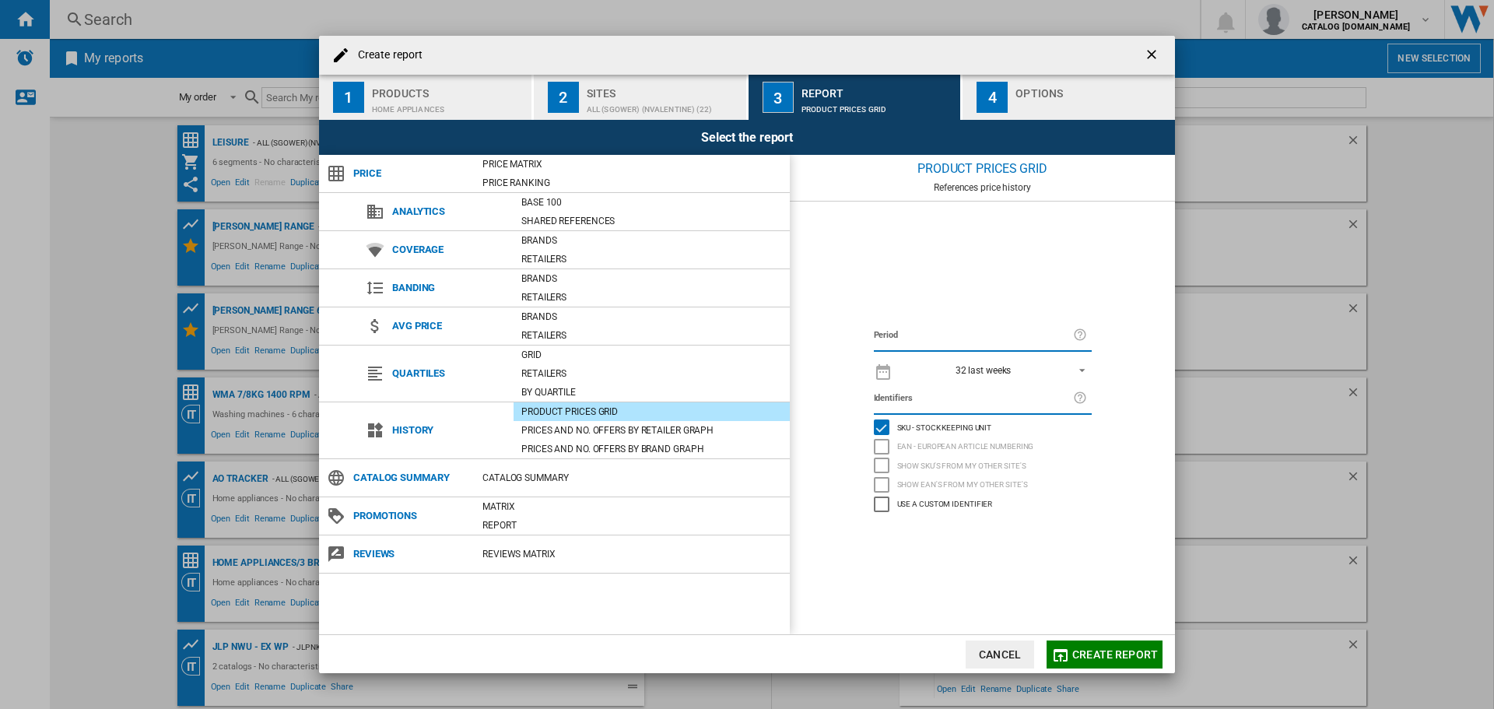
click at [1115, 663] on button "Create report" at bounding box center [1105, 655] width 116 height 28
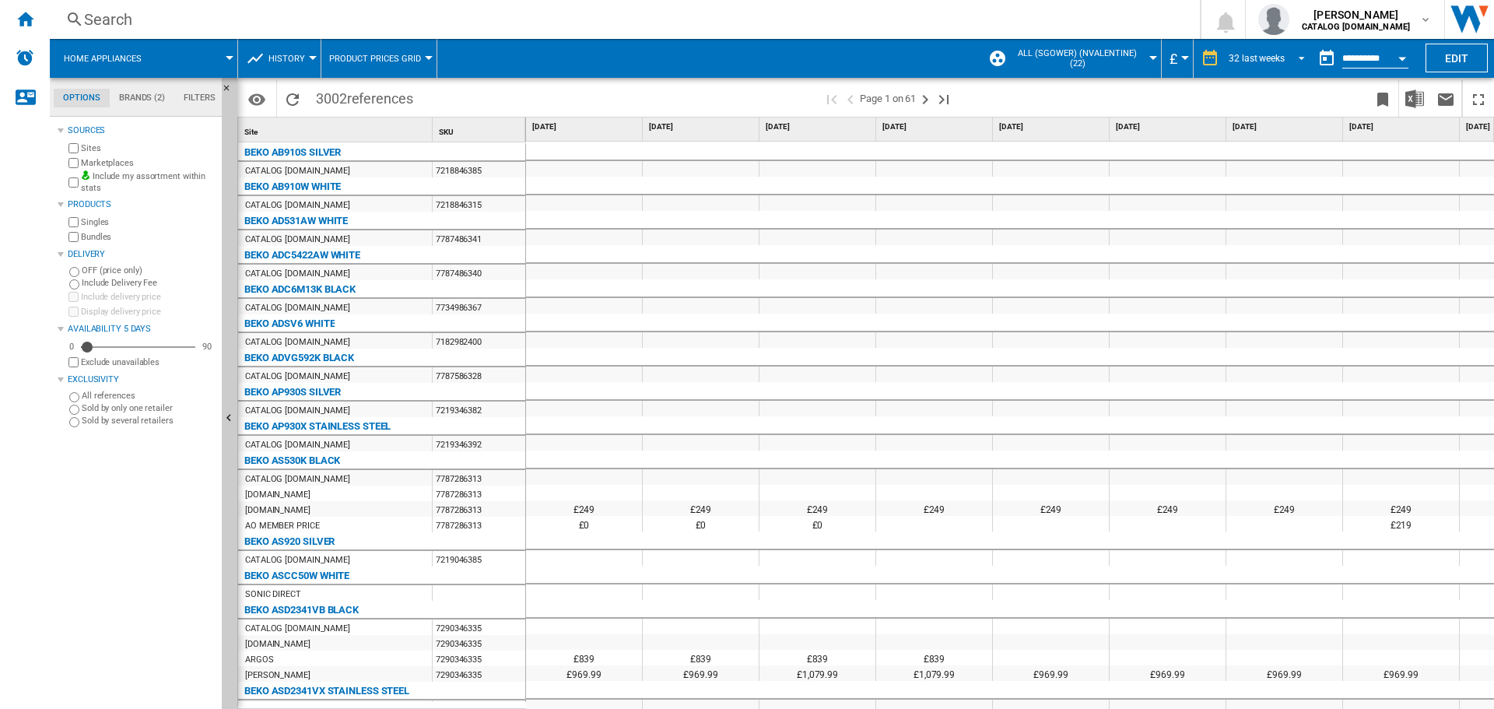
click at [1290, 55] on span "REPORTS.WIZARD.STEPS.REPORT.STEPS.REPORT_OPTIONS.PERIOD: 32 last weeks" at bounding box center [1297, 57] width 19 height 14
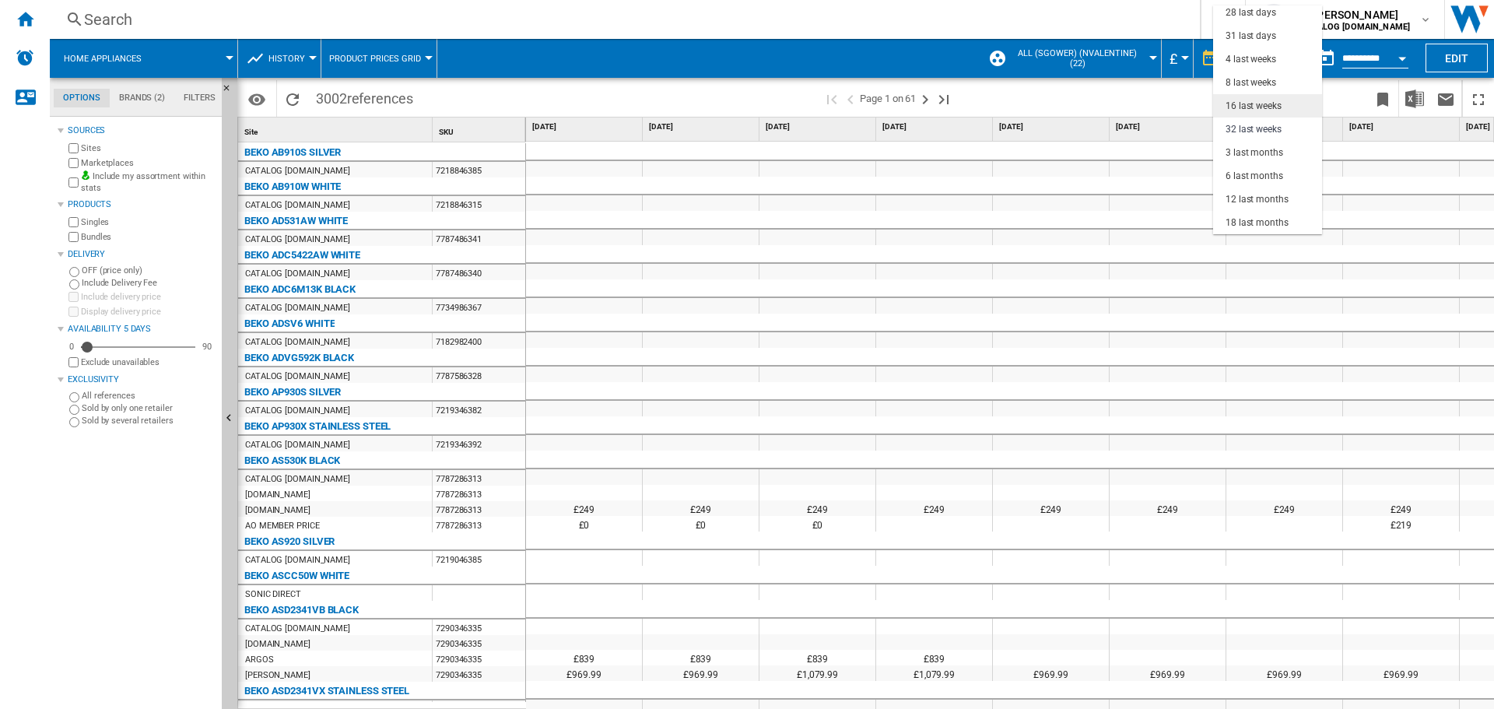
click at [1254, 106] on div "16 last weeks" at bounding box center [1254, 106] width 56 height 13
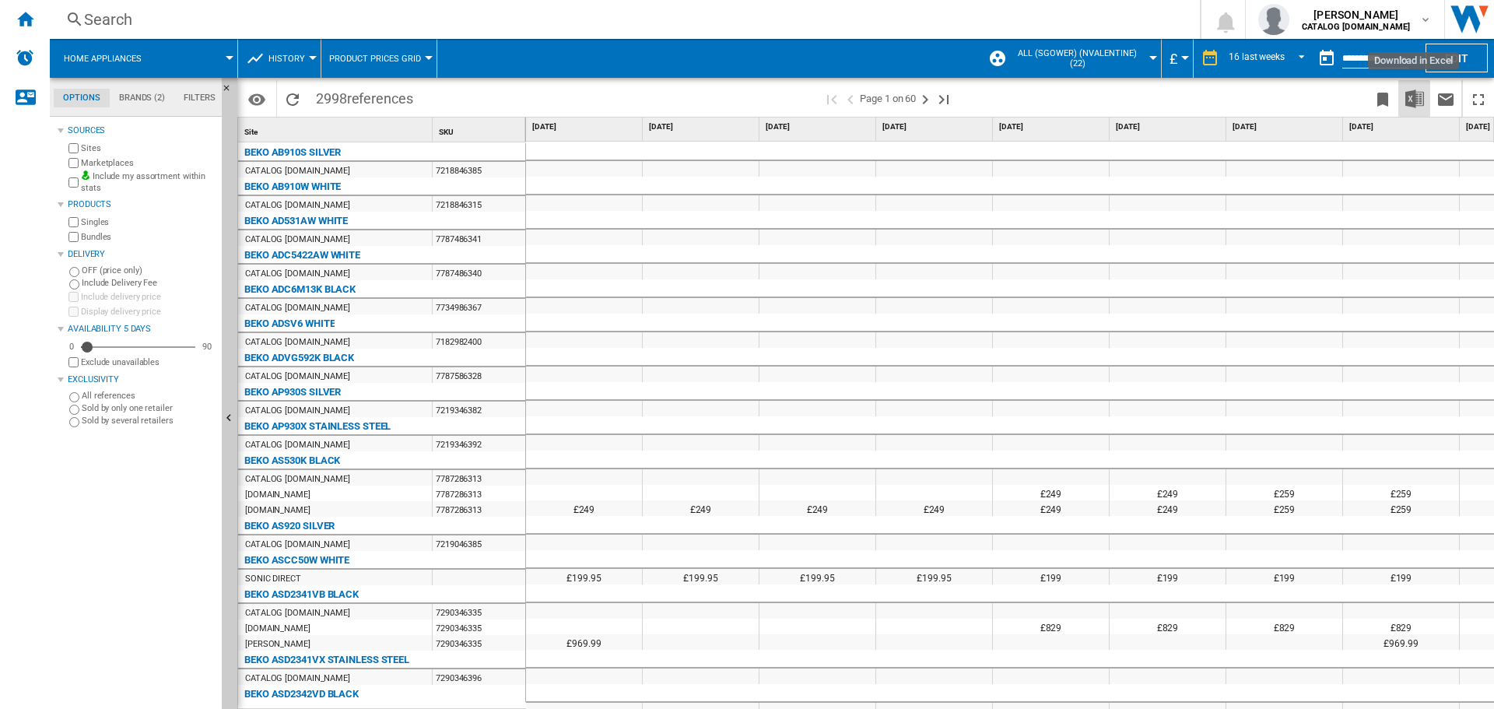
click at [1416, 96] on img "Download in Excel" at bounding box center [1415, 99] width 19 height 19
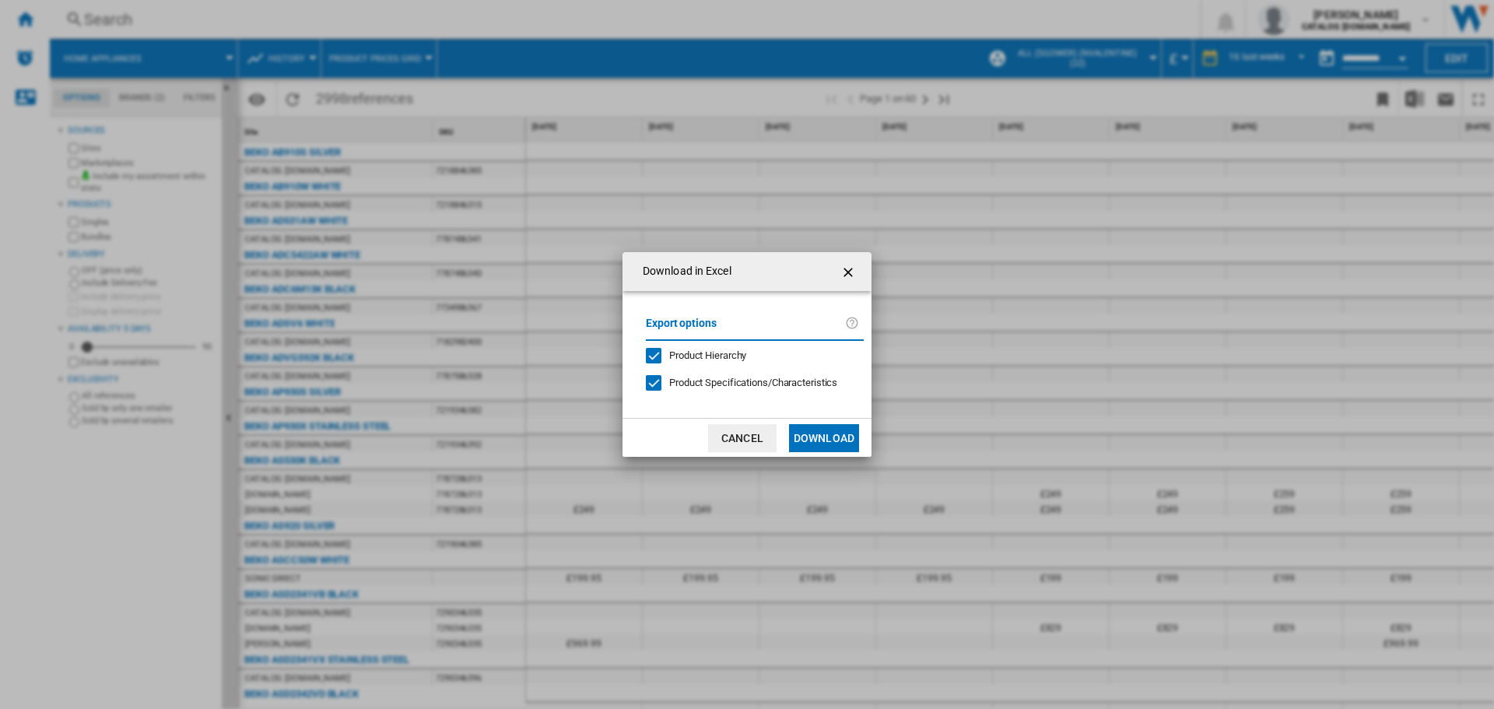
click at [662, 381] on div at bounding box center [654, 383] width 16 height 16
click at [656, 354] on div "Product Hierarchy" at bounding box center [654, 356] width 16 height 16
click at [844, 437] on button "Download" at bounding box center [824, 438] width 70 height 28
